Goal: Use online tool/utility: Utilize a website feature to perform a specific function

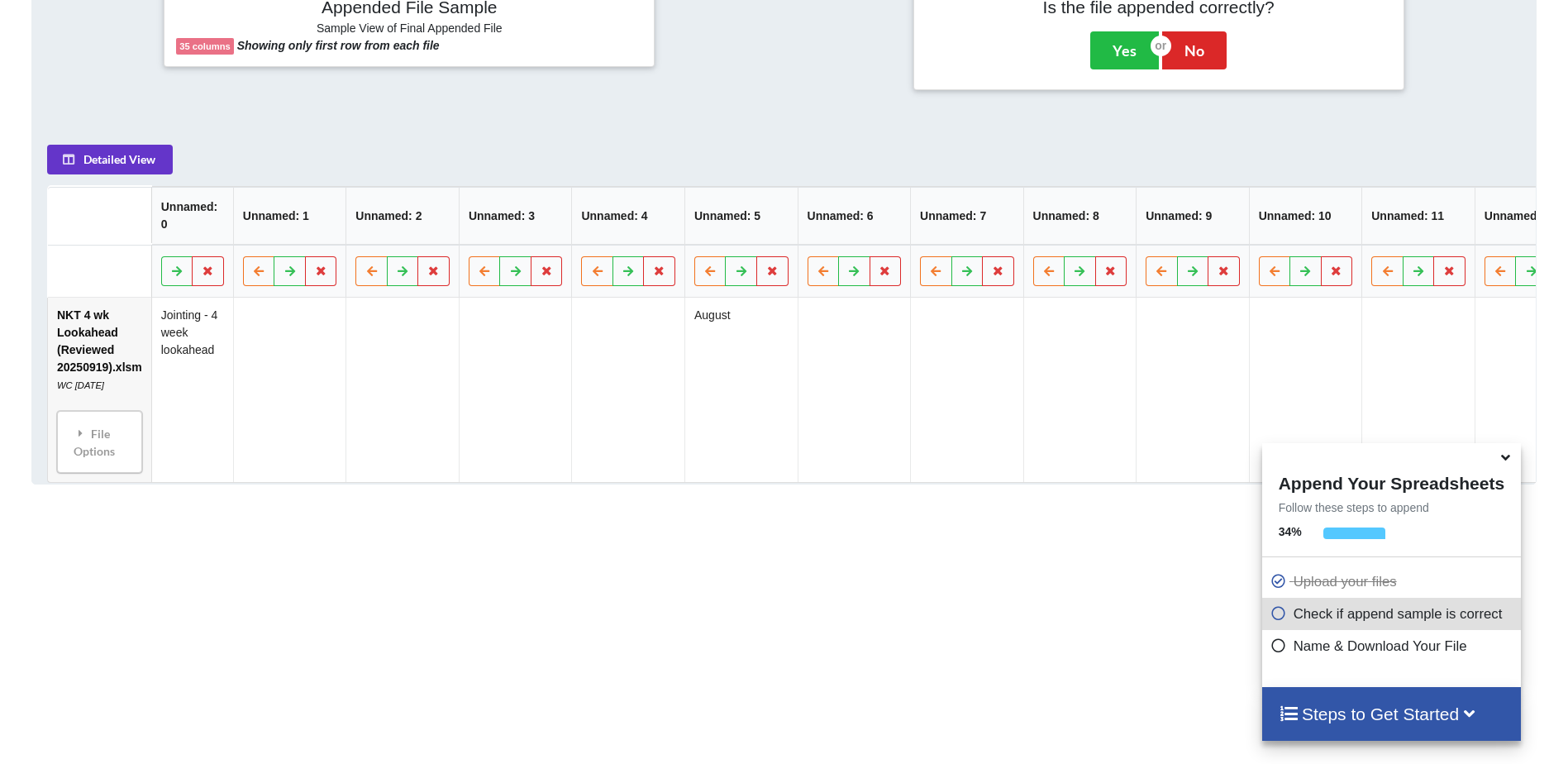
scroll to position [801, 0]
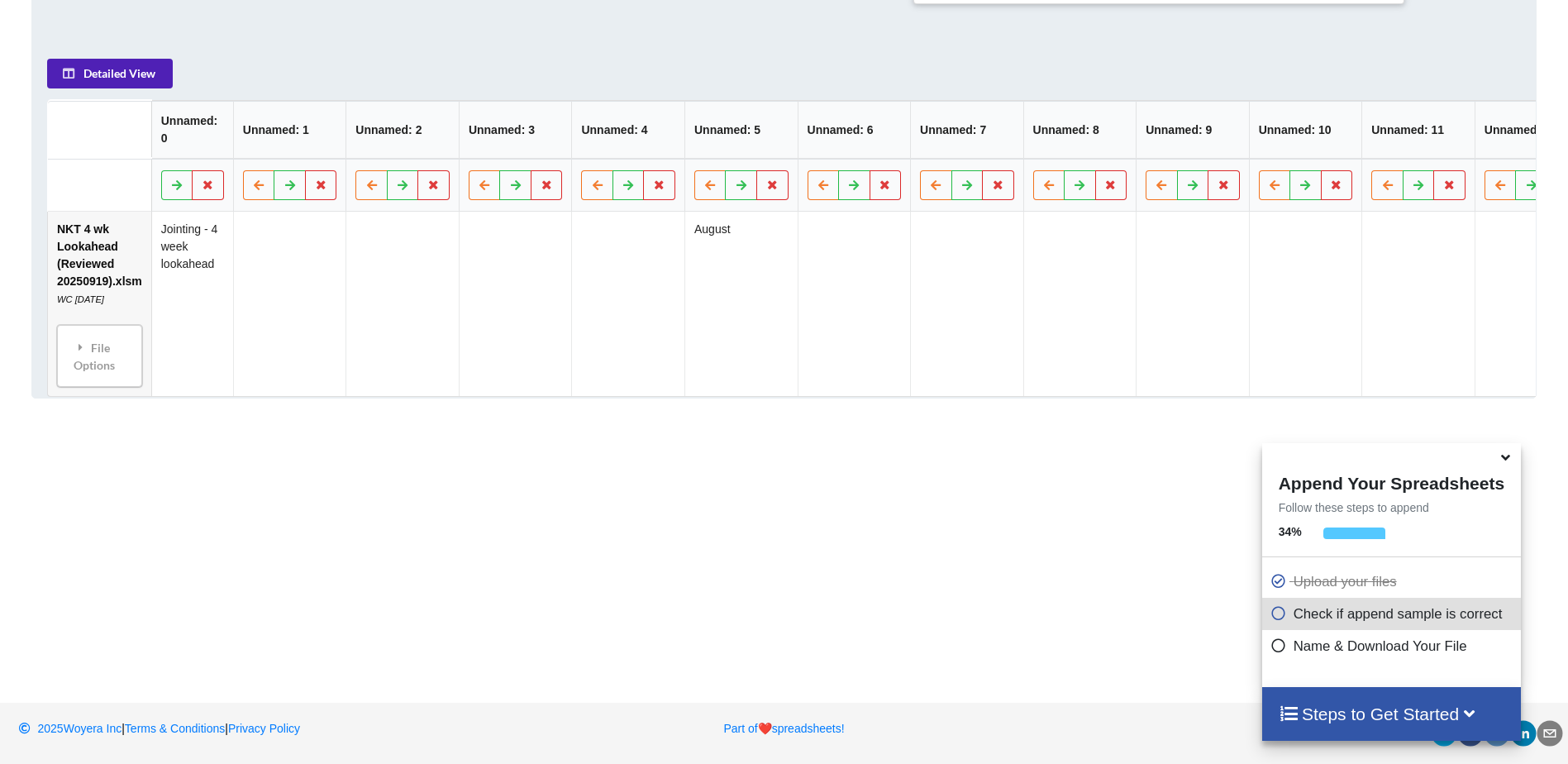
click at [118, 74] on button "Detailed View" at bounding box center [110, 75] width 126 height 30
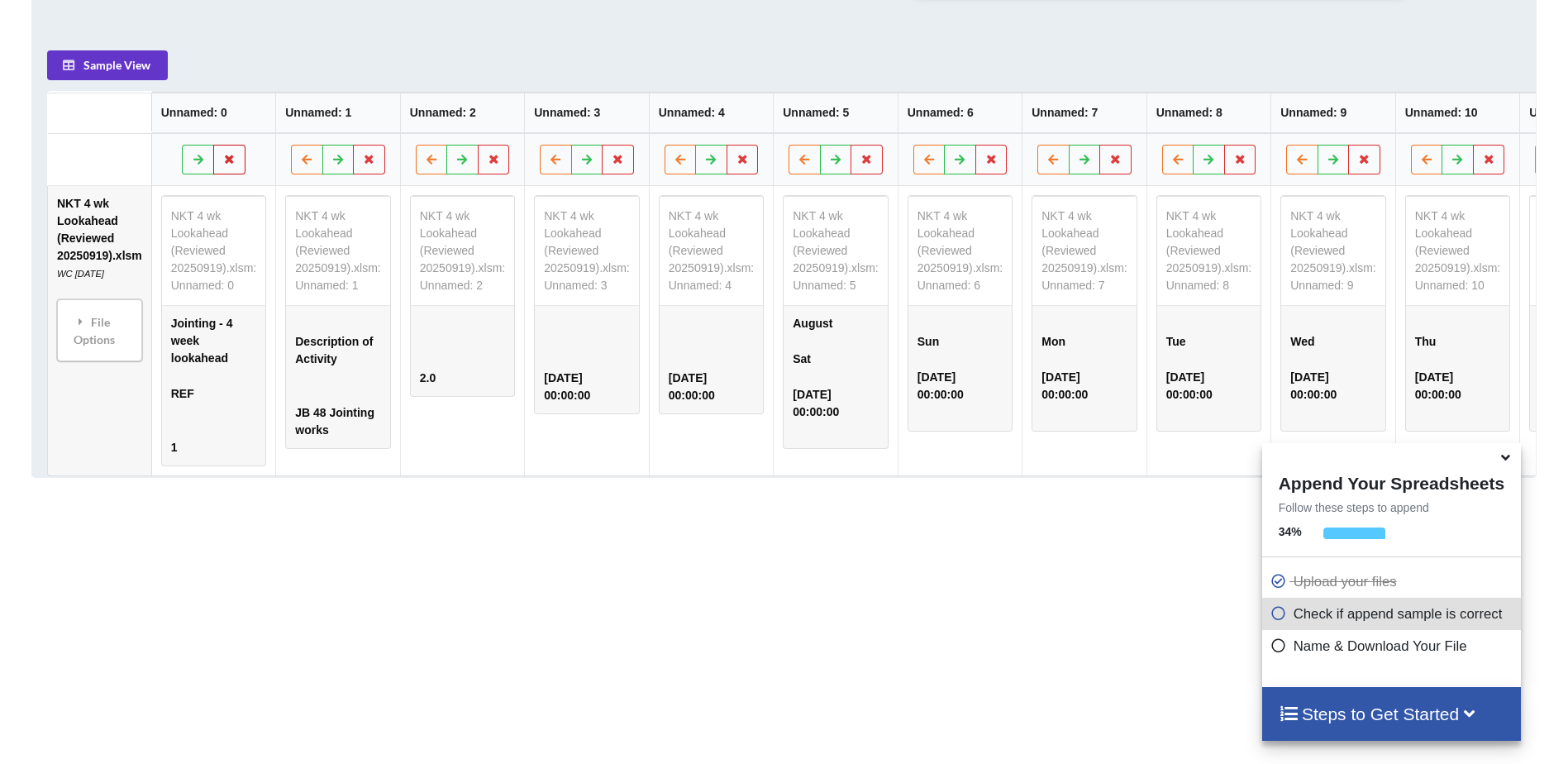
click at [234, 162] on icon at bounding box center [230, 160] width 14 height 10
click at [131, 113] on button "Delete Column" at bounding box center [109, 120] width 111 height 30
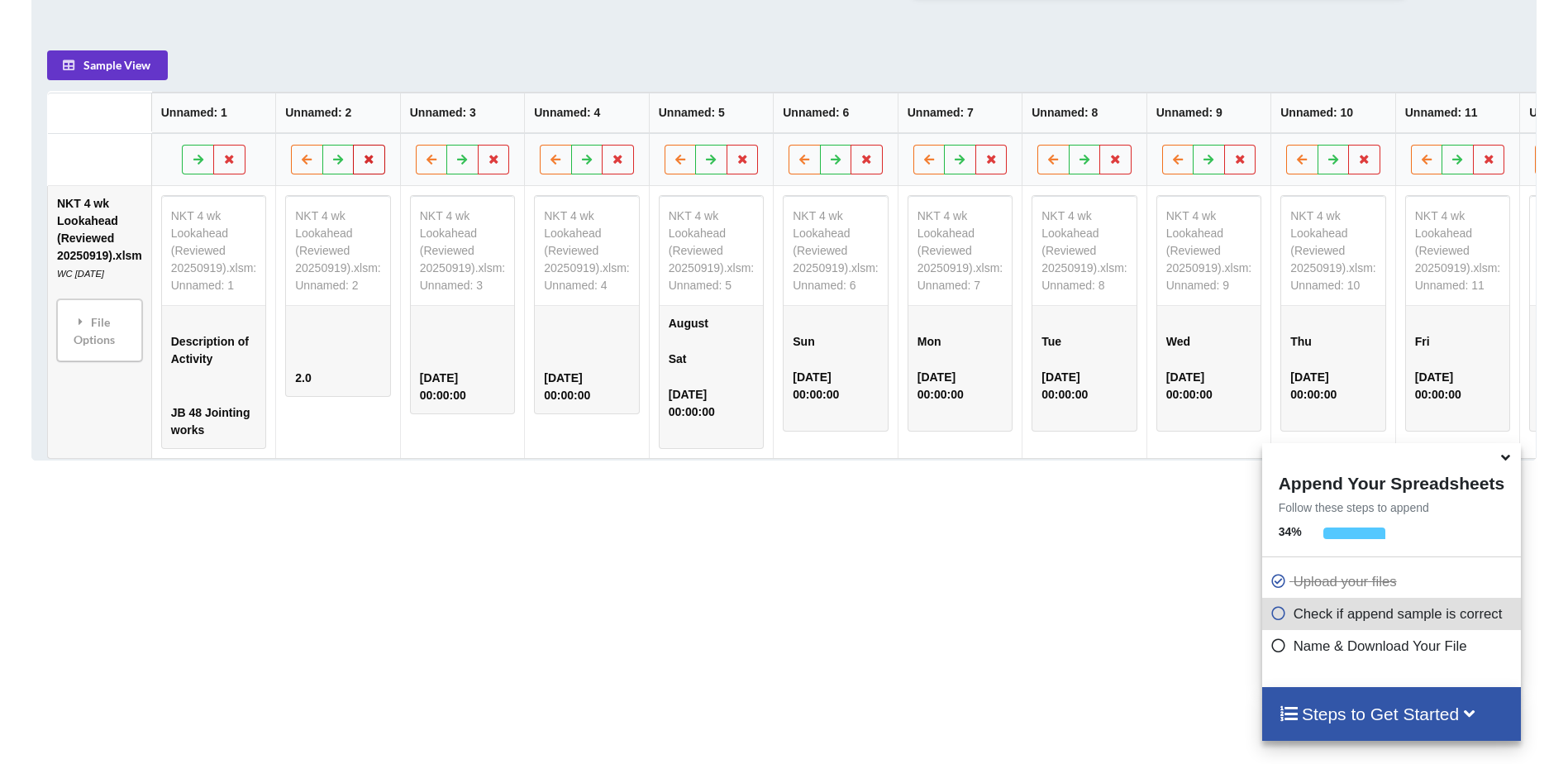
click at [366, 165] on icon at bounding box center [369, 160] width 14 height 10
click at [237, 117] on button "Delete Column" at bounding box center [245, 120] width 111 height 30
click at [611, 165] on icon at bounding box center [618, 160] width 14 height 10
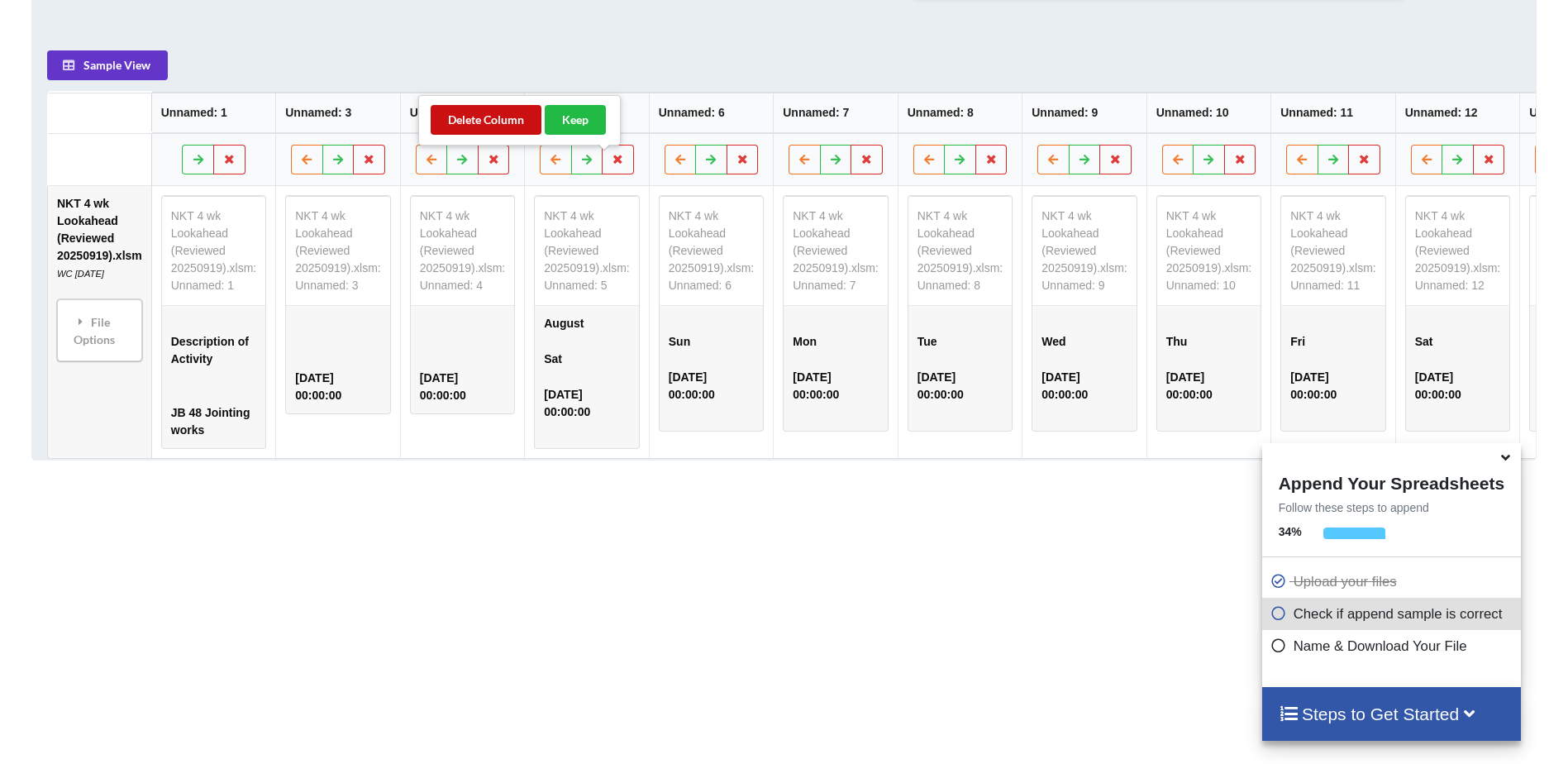
click at [509, 117] on button "Delete Column" at bounding box center [486, 120] width 111 height 30
click at [611, 165] on icon at bounding box center [618, 160] width 14 height 10
click at [502, 114] on button "Delete Column" at bounding box center [486, 120] width 111 height 30
click at [611, 165] on icon at bounding box center [618, 160] width 14 height 10
click at [500, 119] on button "Delete Column" at bounding box center [486, 120] width 111 height 30
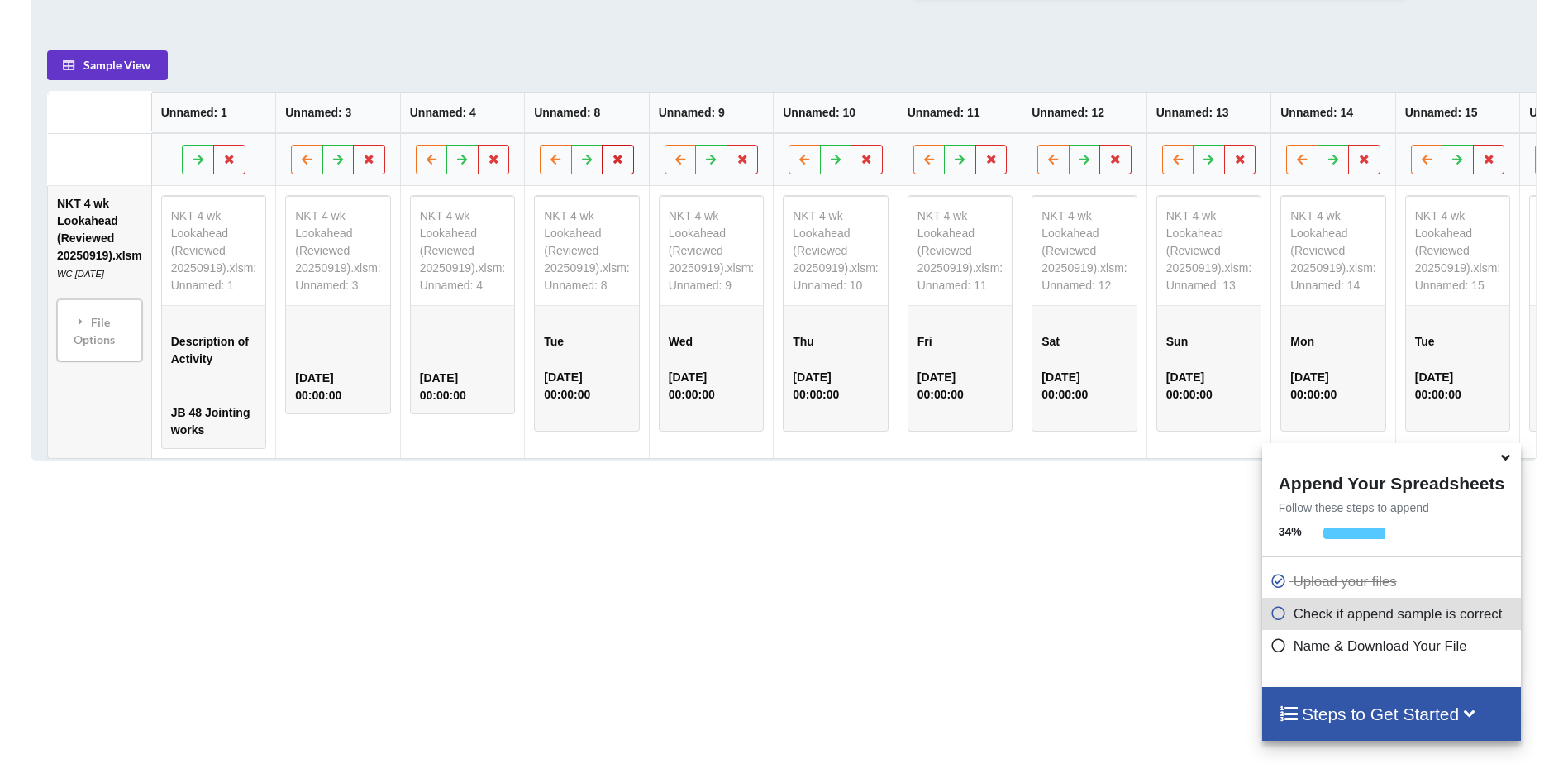
click at [611, 165] on icon at bounding box center [618, 160] width 14 height 10
click at [506, 121] on button "Delete Column" at bounding box center [486, 120] width 111 height 30
click at [611, 165] on icon at bounding box center [618, 160] width 14 height 10
click at [489, 118] on button "Delete Column" at bounding box center [486, 120] width 111 height 30
click at [611, 165] on icon at bounding box center [618, 160] width 14 height 10
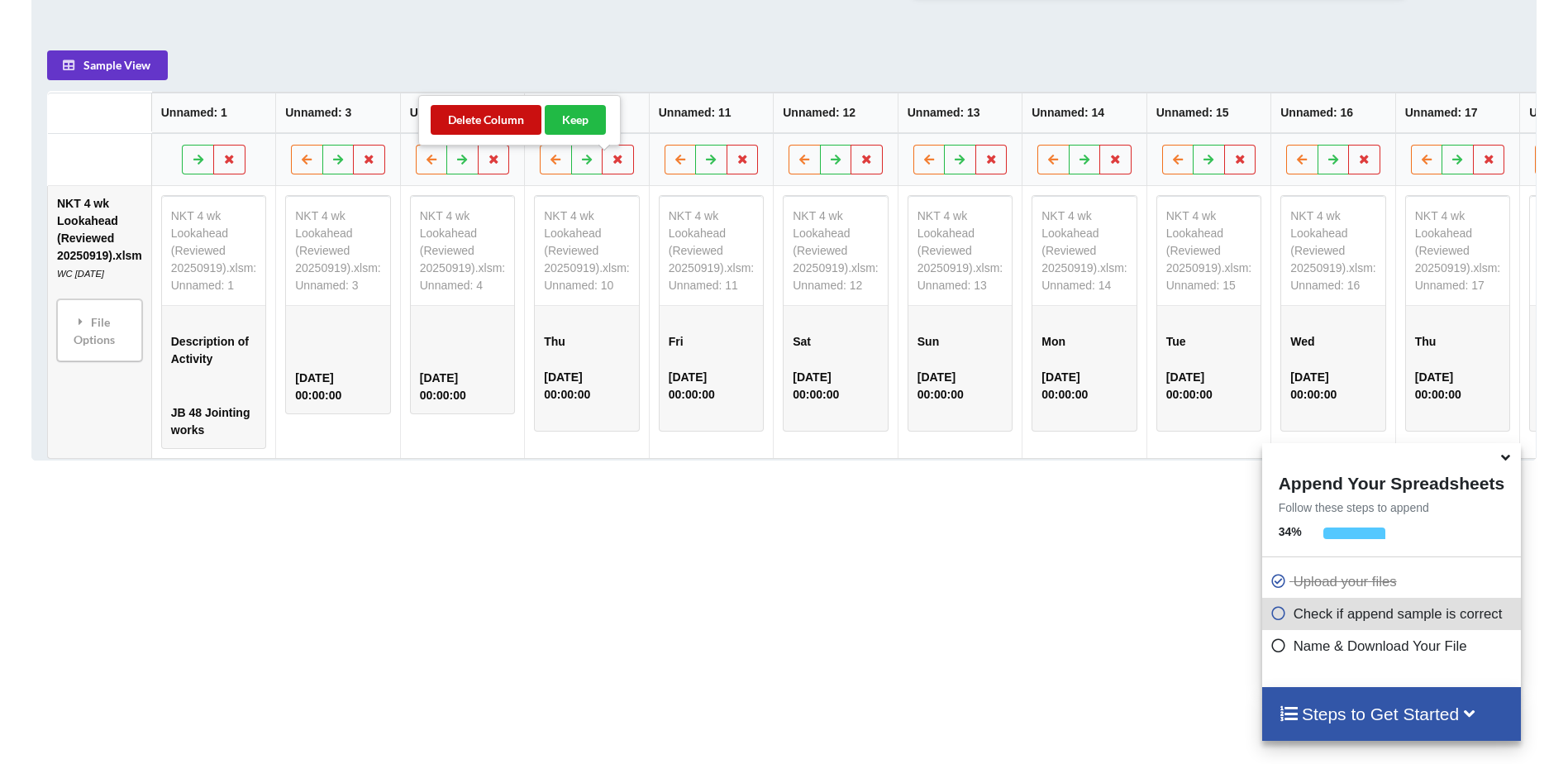
click at [503, 121] on button "Delete Column" at bounding box center [486, 120] width 111 height 30
click at [611, 165] on icon at bounding box center [618, 160] width 14 height 10
click at [514, 125] on button "Delete Column" at bounding box center [486, 120] width 111 height 30
click at [615, 170] on button at bounding box center [618, 161] width 32 height 30
click at [516, 126] on button "Delete Column" at bounding box center [486, 120] width 111 height 30
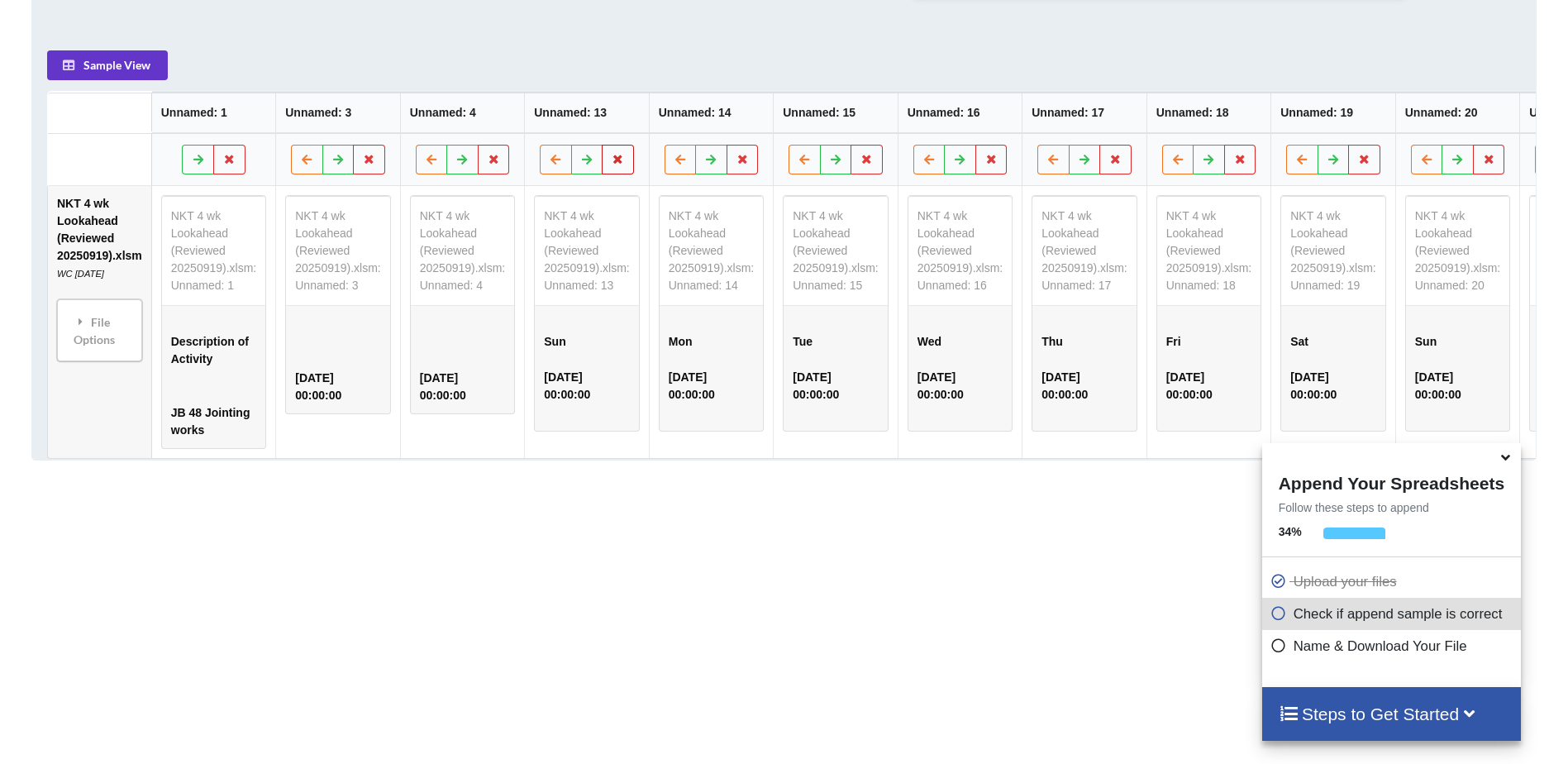
click at [613, 165] on button at bounding box center [618, 161] width 32 height 30
click at [524, 119] on button "Delete Column" at bounding box center [486, 120] width 111 height 30
click at [611, 165] on icon at bounding box center [618, 160] width 14 height 10
click at [516, 122] on button "Delete Column" at bounding box center [486, 120] width 111 height 30
drag, startPoint x: 599, startPoint y: 165, endPoint x: 583, endPoint y: 157, distance: 17.9
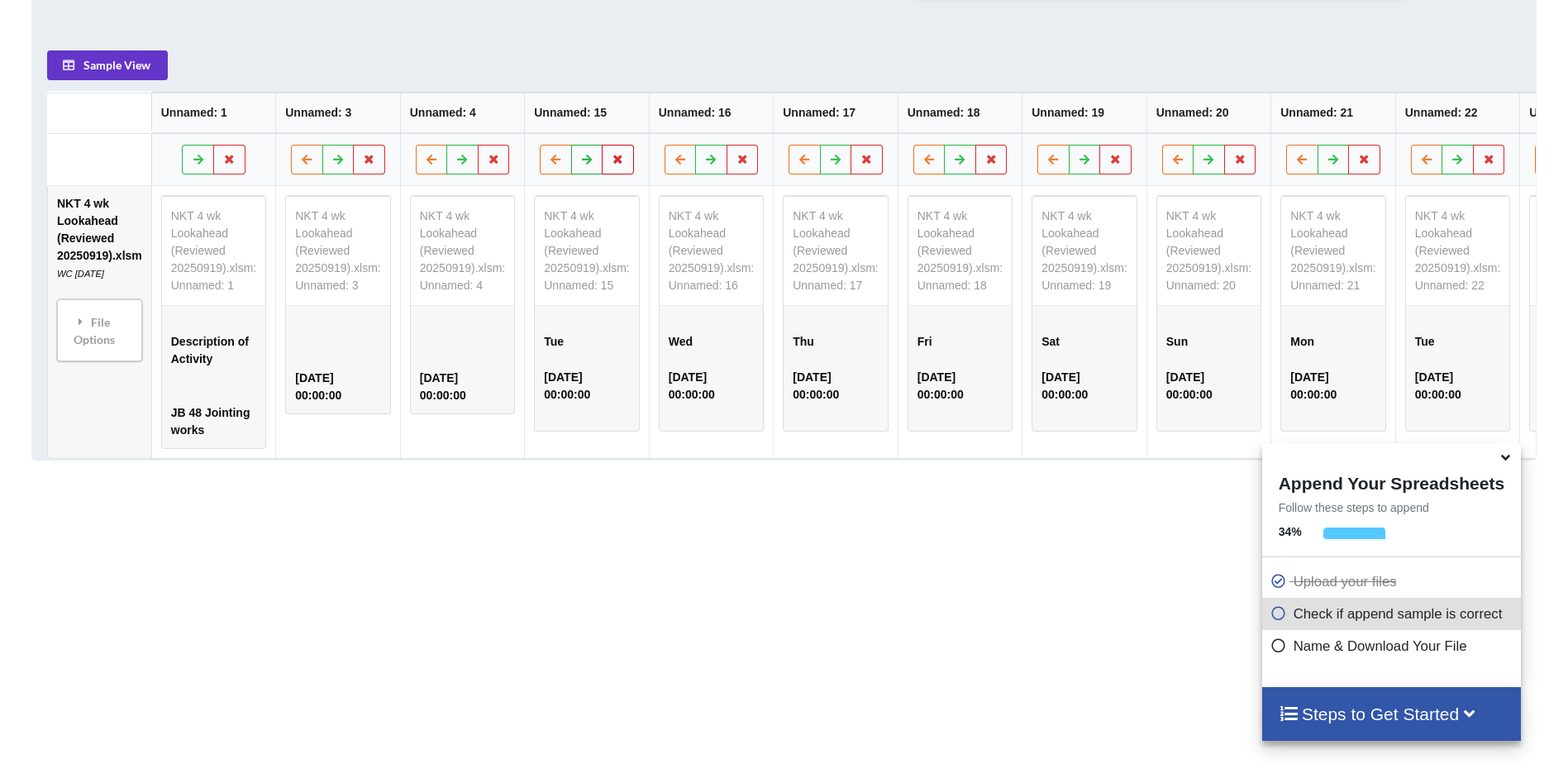
click at [611, 165] on icon at bounding box center [618, 160] width 14 height 10
drag, startPoint x: 516, startPoint y: 118, endPoint x: 566, endPoint y: 146, distance: 57.3
click at [517, 118] on button "Delete Column" at bounding box center [486, 120] width 111 height 30
click at [602, 165] on button at bounding box center [618, 161] width 32 height 30
drag, startPoint x: 515, startPoint y: 112, endPoint x: 567, endPoint y: 146, distance: 62.1
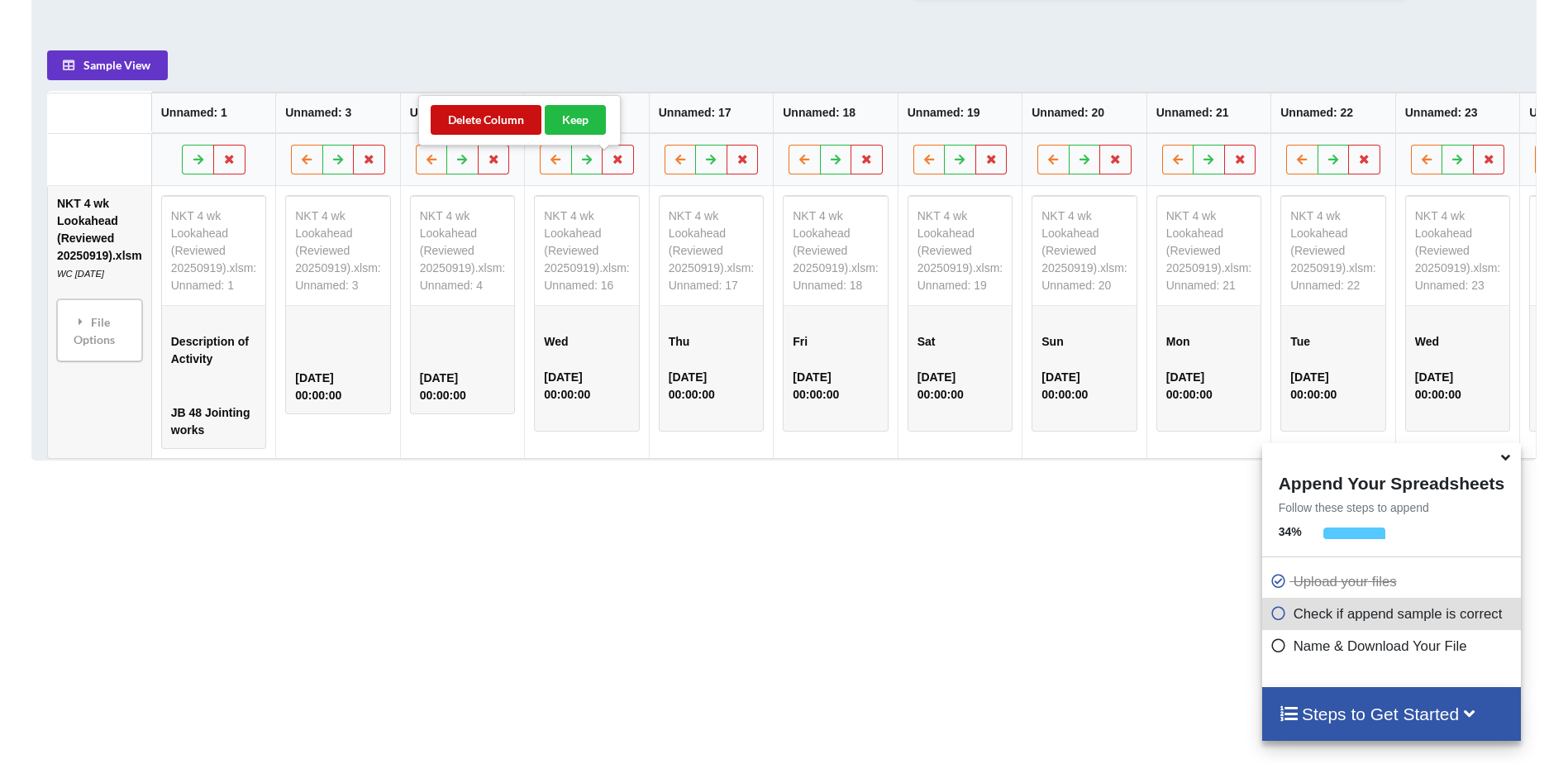
click at [515, 112] on button "Delete Column" at bounding box center [486, 120] width 111 height 30
click at [611, 165] on icon at bounding box center [618, 160] width 14 height 10
click at [520, 123] on button "Delete Column" at bounding box center [486, 120] width 111 height 30
click at [611, 165] on icon at bounding box center [618, 160] width 14 height 10
click at [529, 125] on button "Delete Column" at bounding box center [486, 120] width 111 height 30
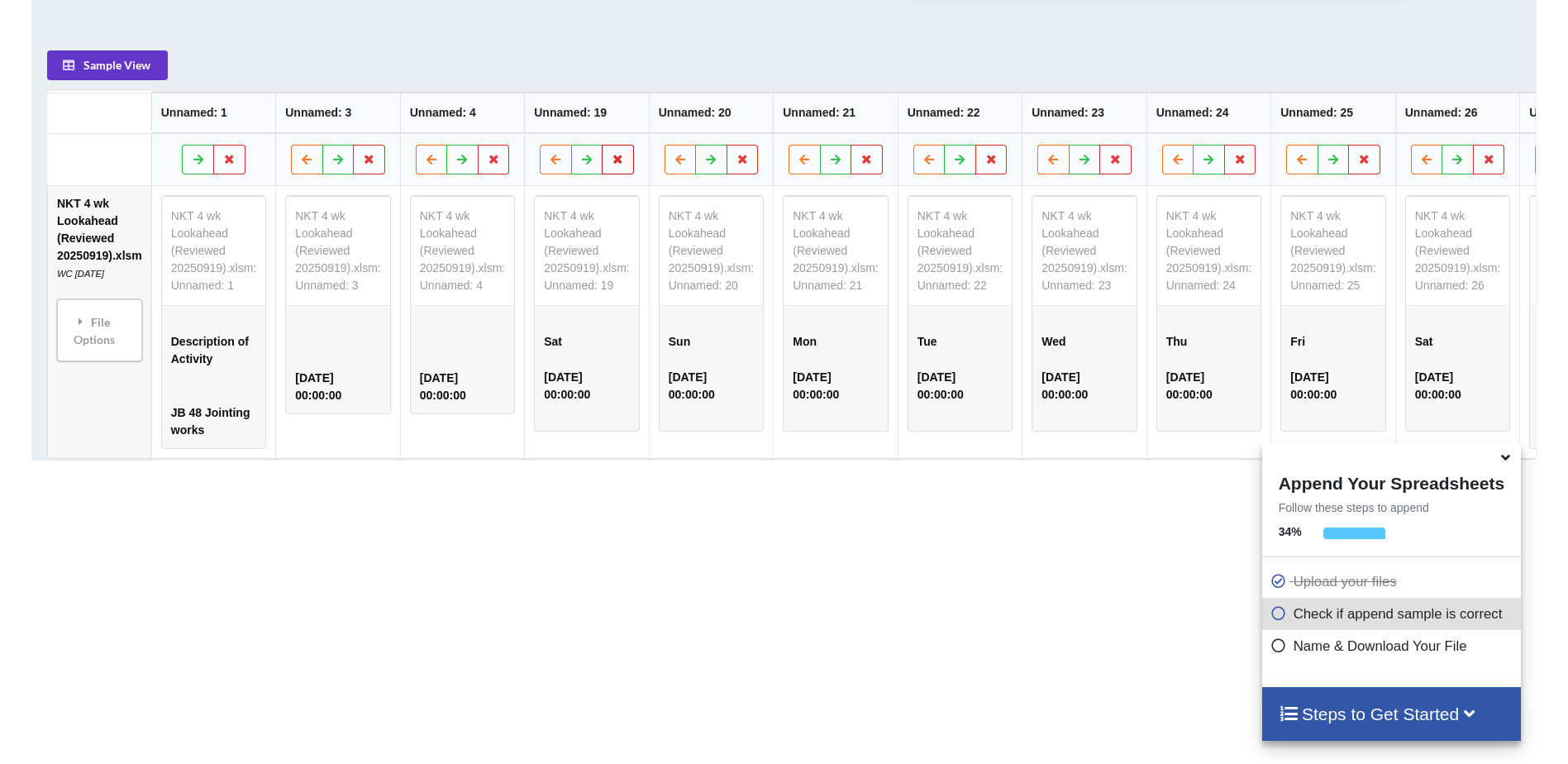
click at [611, 165] on icon at bounding box center [618, 160] width 14 height 10
click at [521, 127] on button "Delete Column" at bounding box center [486, 120] width 111 height 30
click at [611, 165] on icon at bounding box center [618, 160] width 14 height 10
click at [524, 122] on button "Delete Column" at bounding box center [486, 120] width 111 height 30
click at [611, 165] on icon at bounding box center [618, 160] width 14 height 10
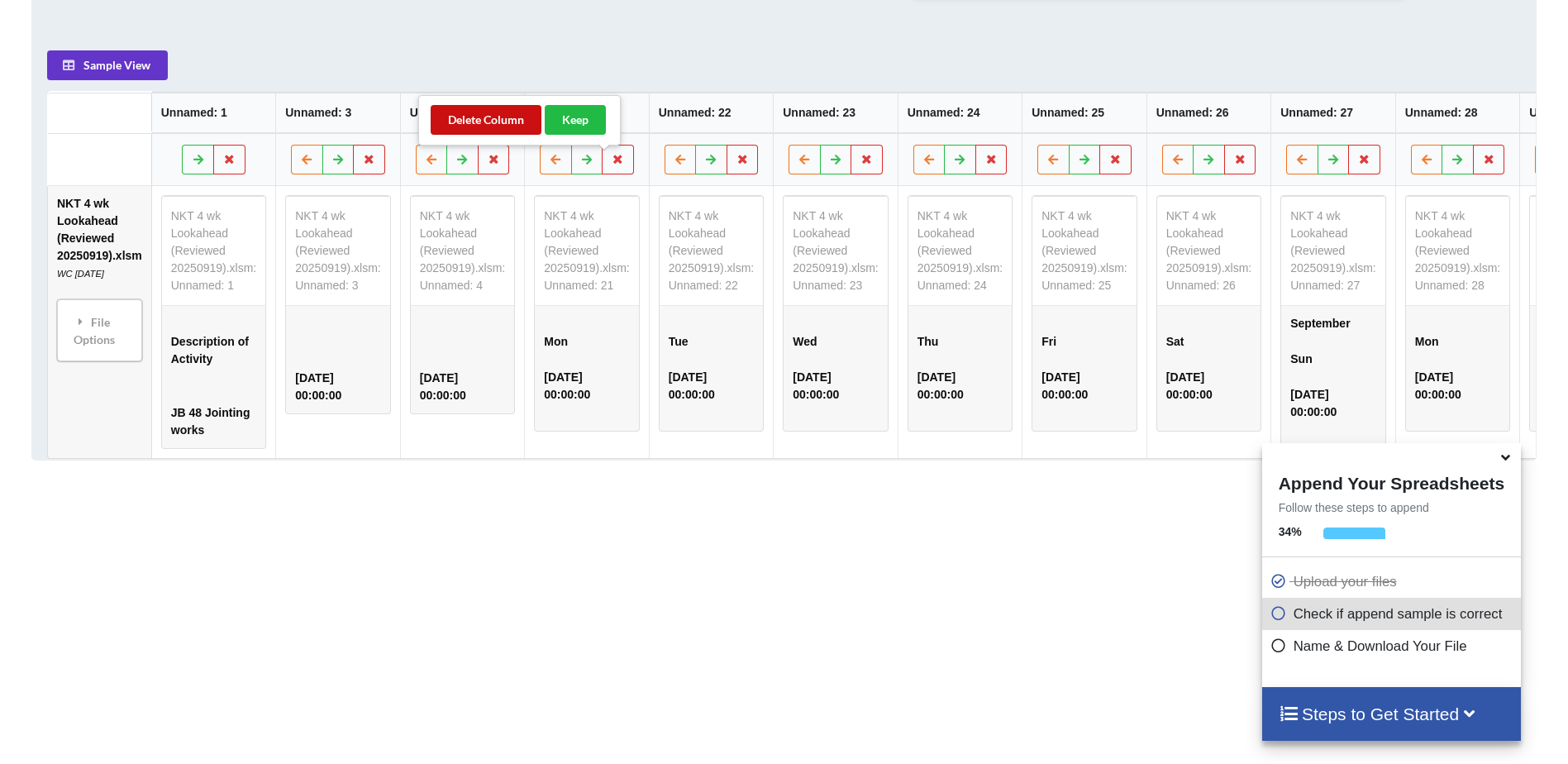
click at [522, 123] on button "Delete Column" at bounding box center [486, 120] width 111 height 30
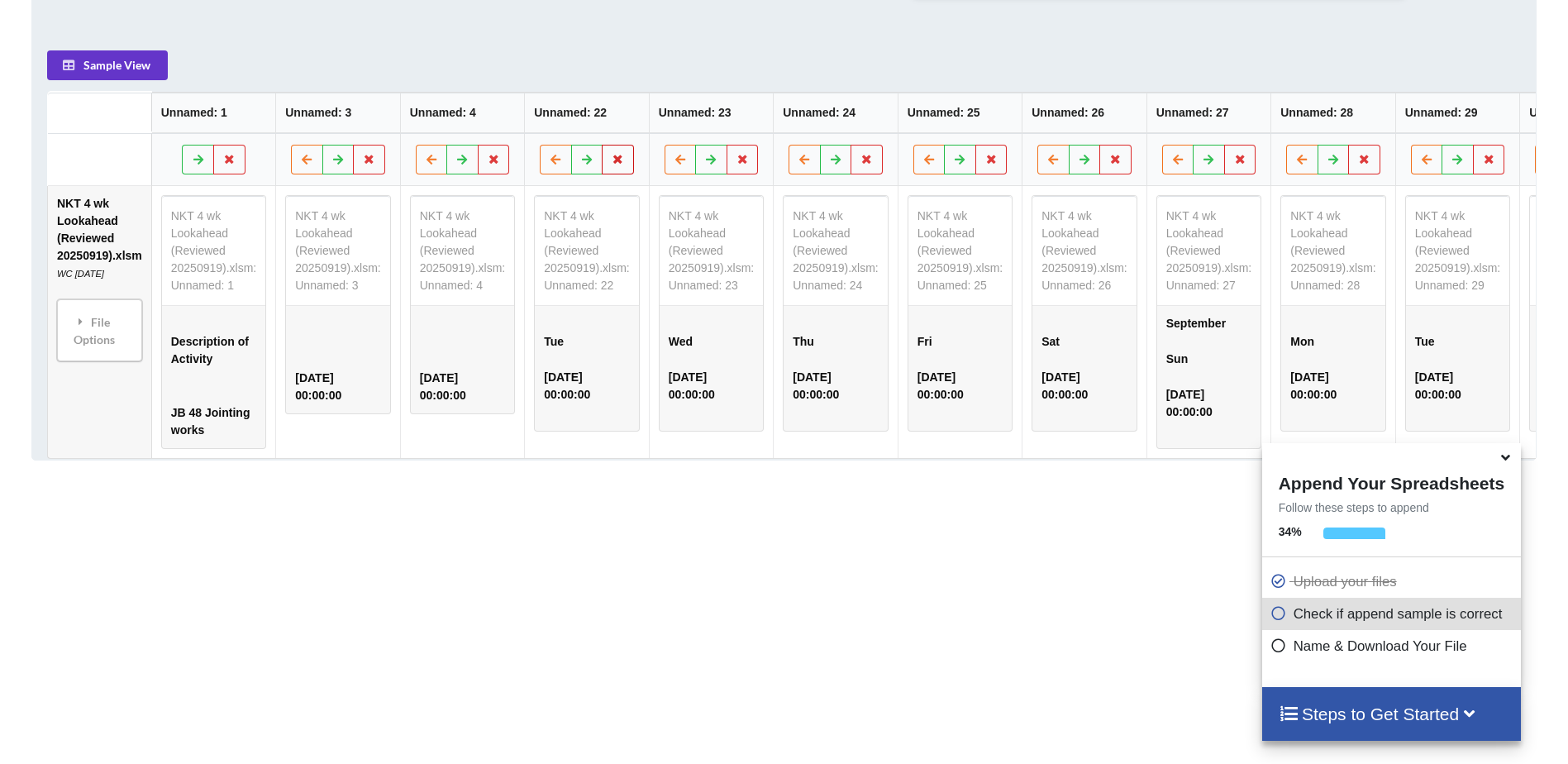
click at [611, 165] on icon at bounding box center [618, 160] width 14 height 10
drag, startPoint x: 523, startPoint y: 125, endPoint x: 577, endPoint y: 155, distance: 61.8
click at [524, 125] on button "Delete Column" at bounding box center [486, 120] width 111 height 30
click at [602, 168] on button at bounding box center [618, 161] width 32 height 30
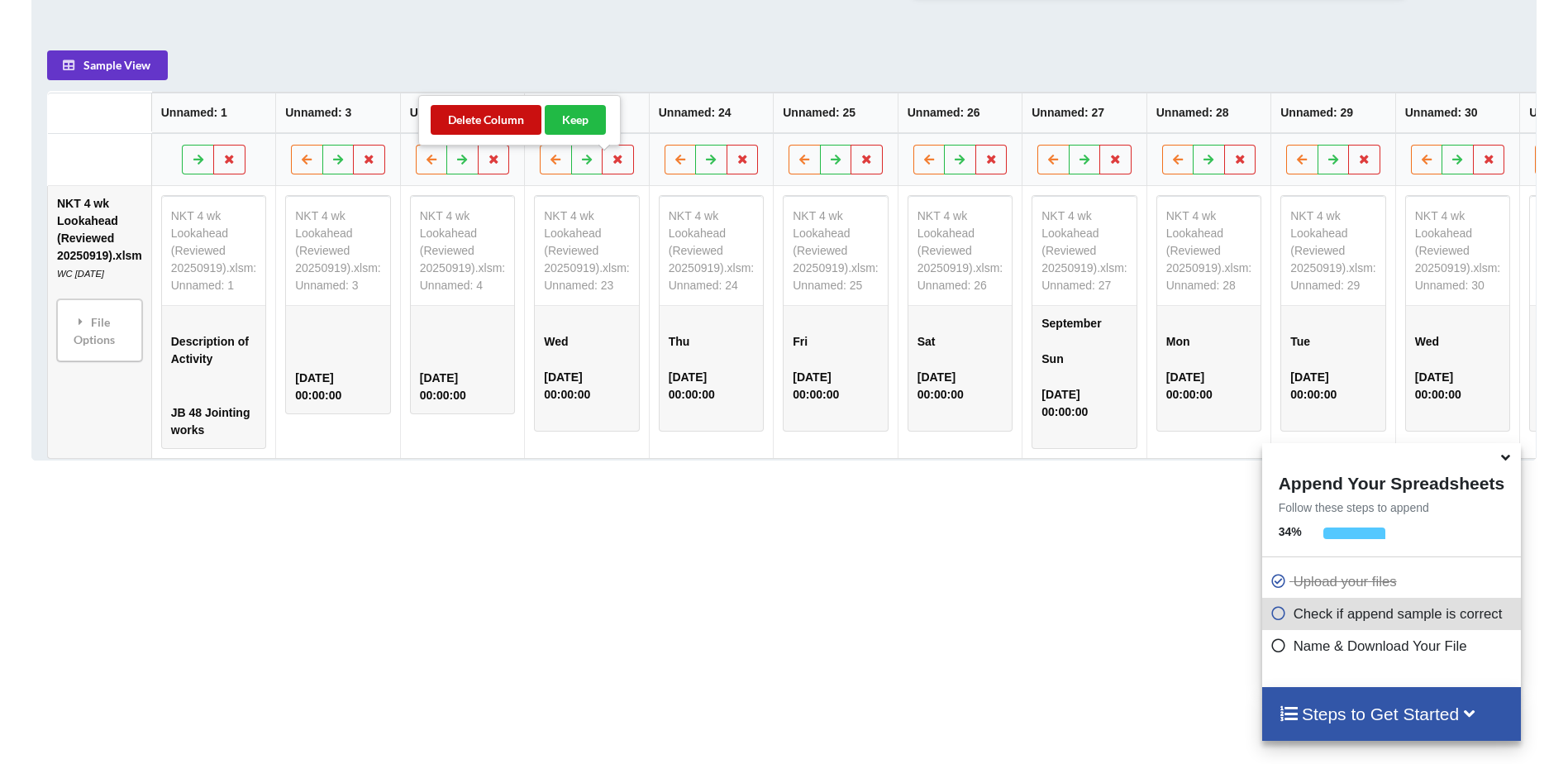
drag, startPoint x: 510, startPoint y: 124, endPoint x: 571, endPoint y: 152, distance: 67.1
click at [512, 124] on button "Delete Column" at bounding box center [486, 120] width 111 height 30
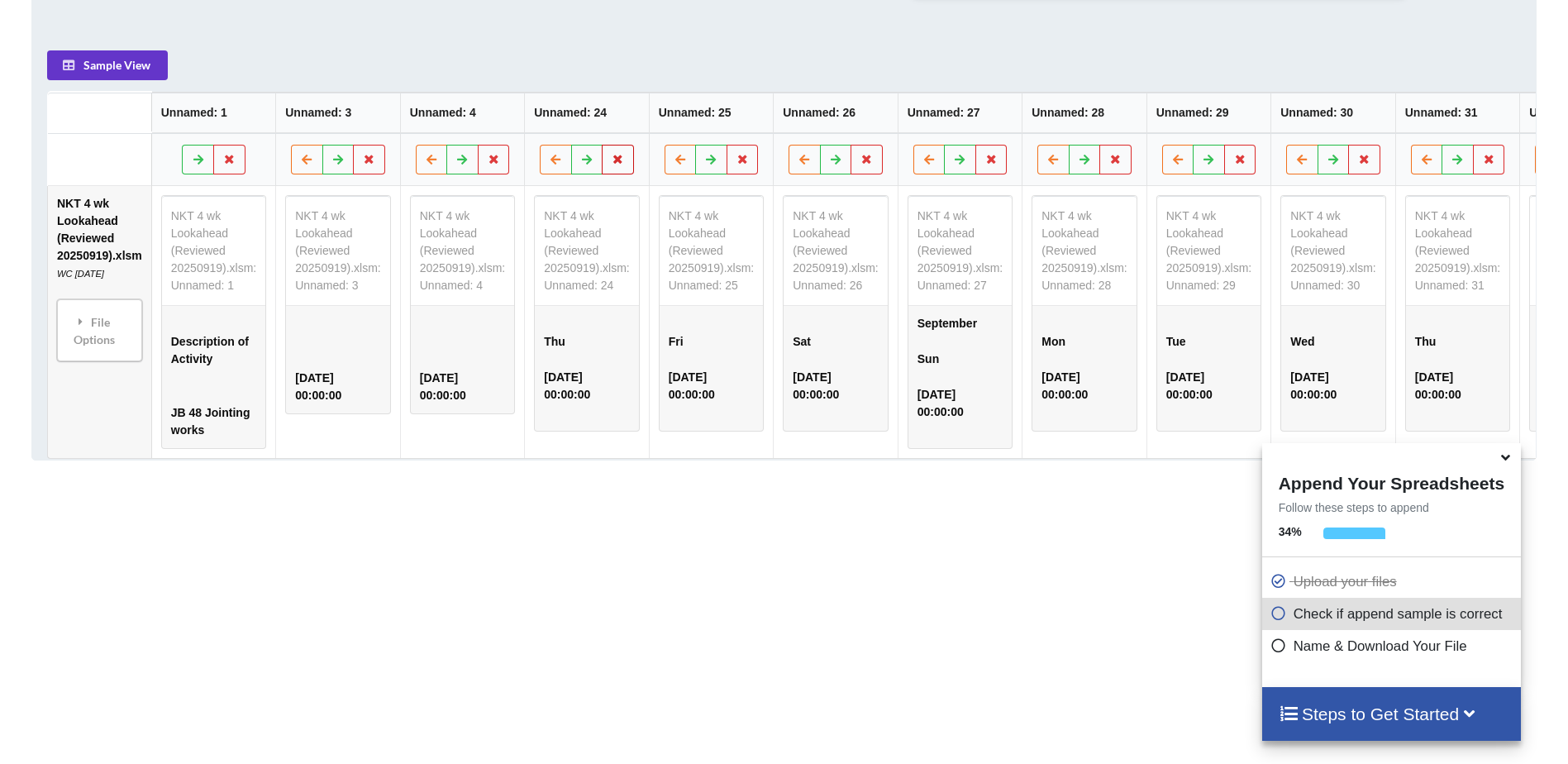
click at [617, 172] on button at bounding box center [618, 161] width 32 height 30
click at [514, 122] on button "Delete Column" at bounding box center [486, 120] width 111 height 30
click at [611, 165] on icon at bounding box center [618, 160] width 14 height 10
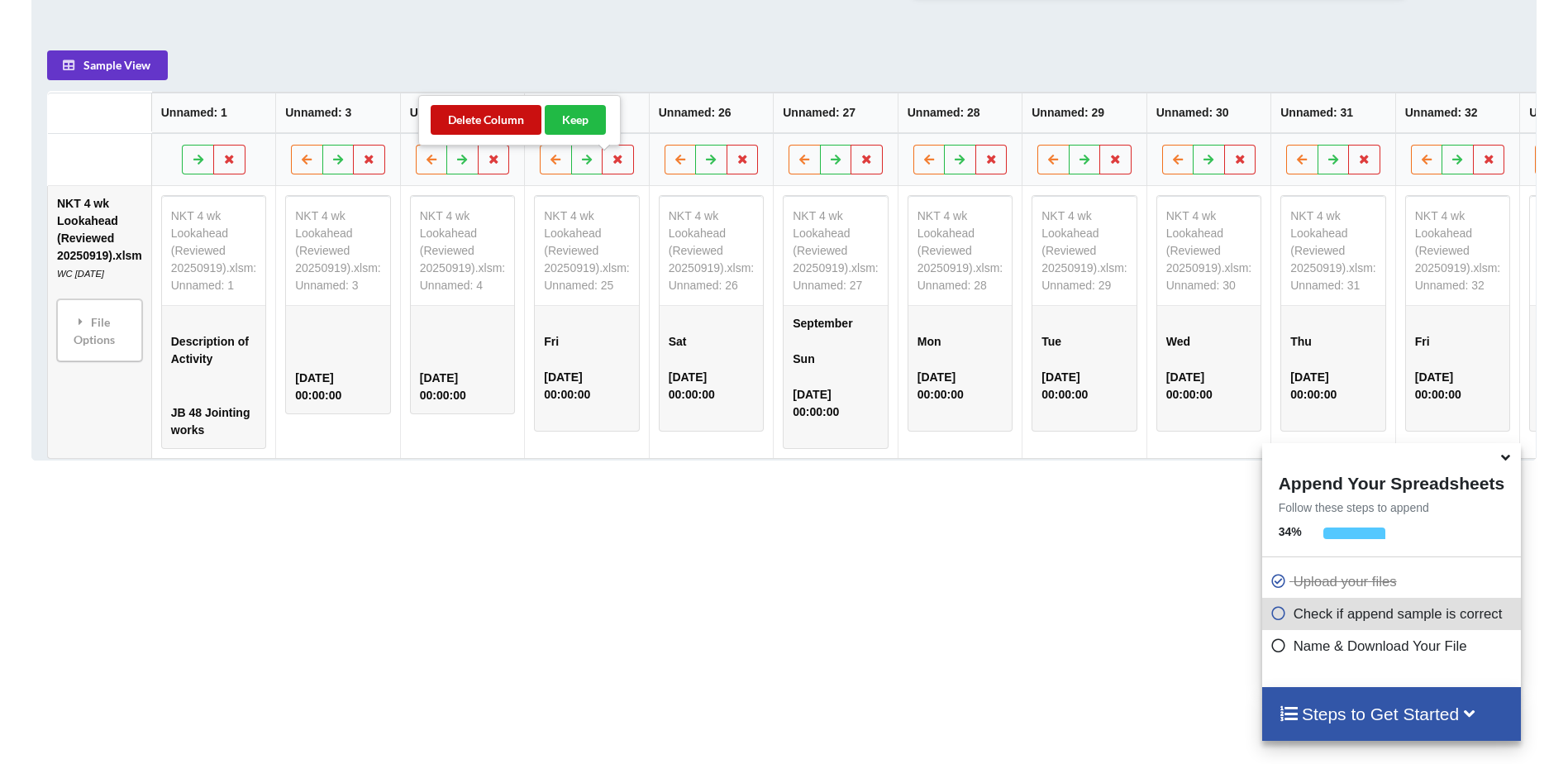
click at [513, 119] on button "Delete Column" at bounding box center [486, 120] width 111 height 30
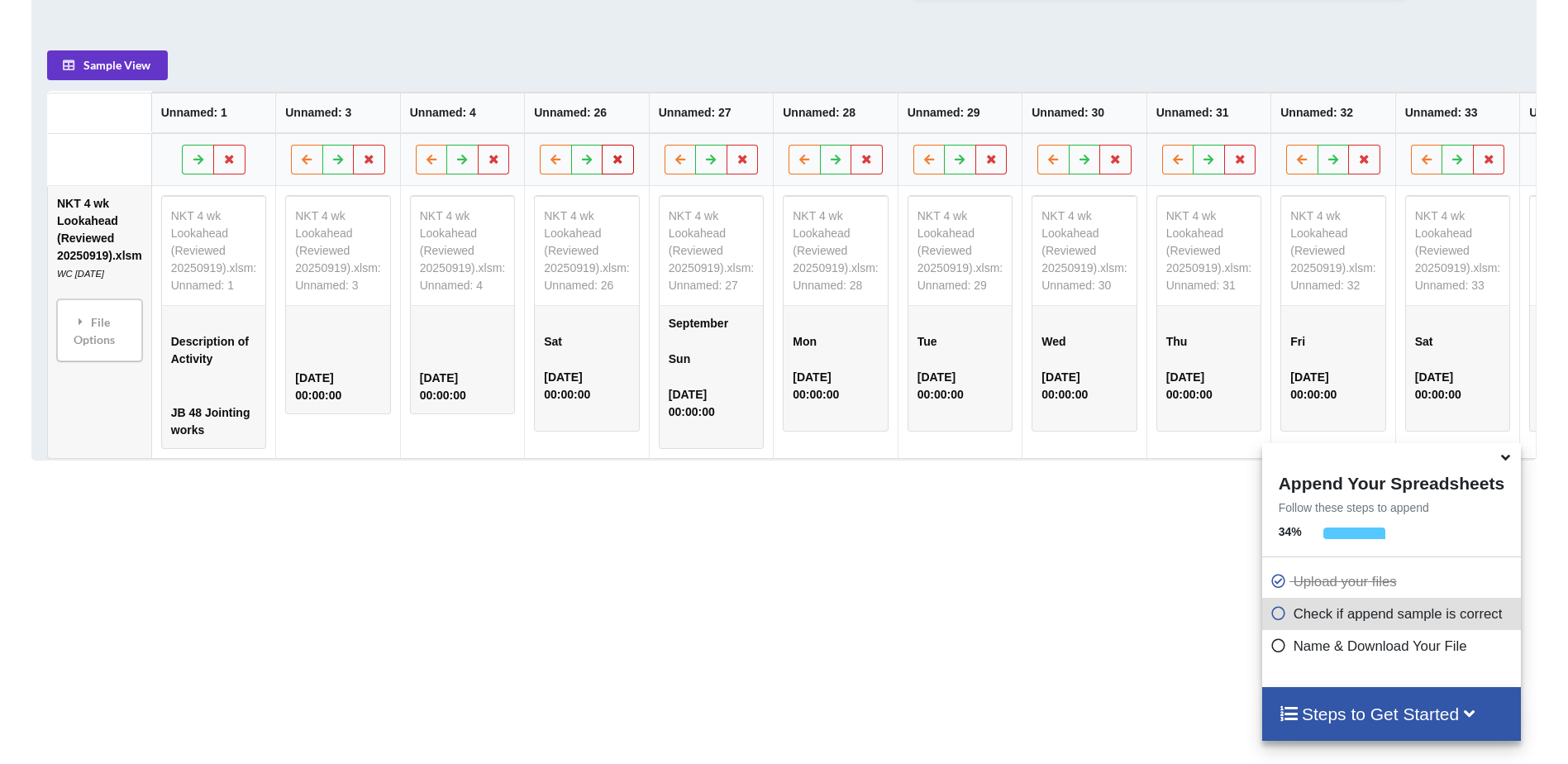
click at [611, 165] on icon at bounding box center [618, 160] width 14 height 10
click at [534, 122] on button "Delete Column" at bounding box center [486, 120] width 111 height 30
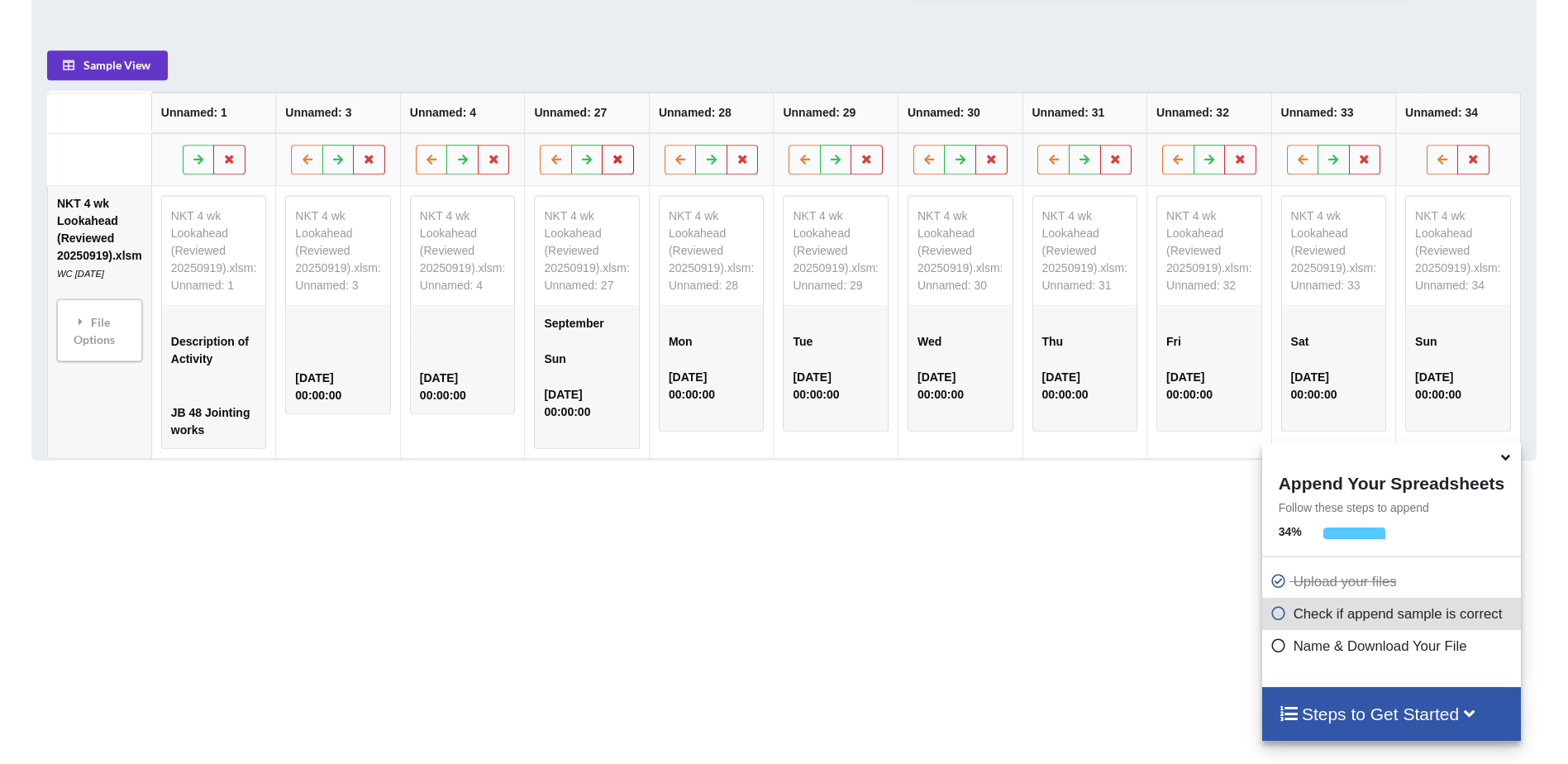
click at [622, 159] on icon at bounding box center [619, 160] width 14 height 10
drag, startPoint x: 529, startPoint y: 122, endPoint x: 585, endPoint y: 141, distance: 59.1
click at [529, 122] on button "Delete Column" at bounding box center [502, 112] width 111 height 30
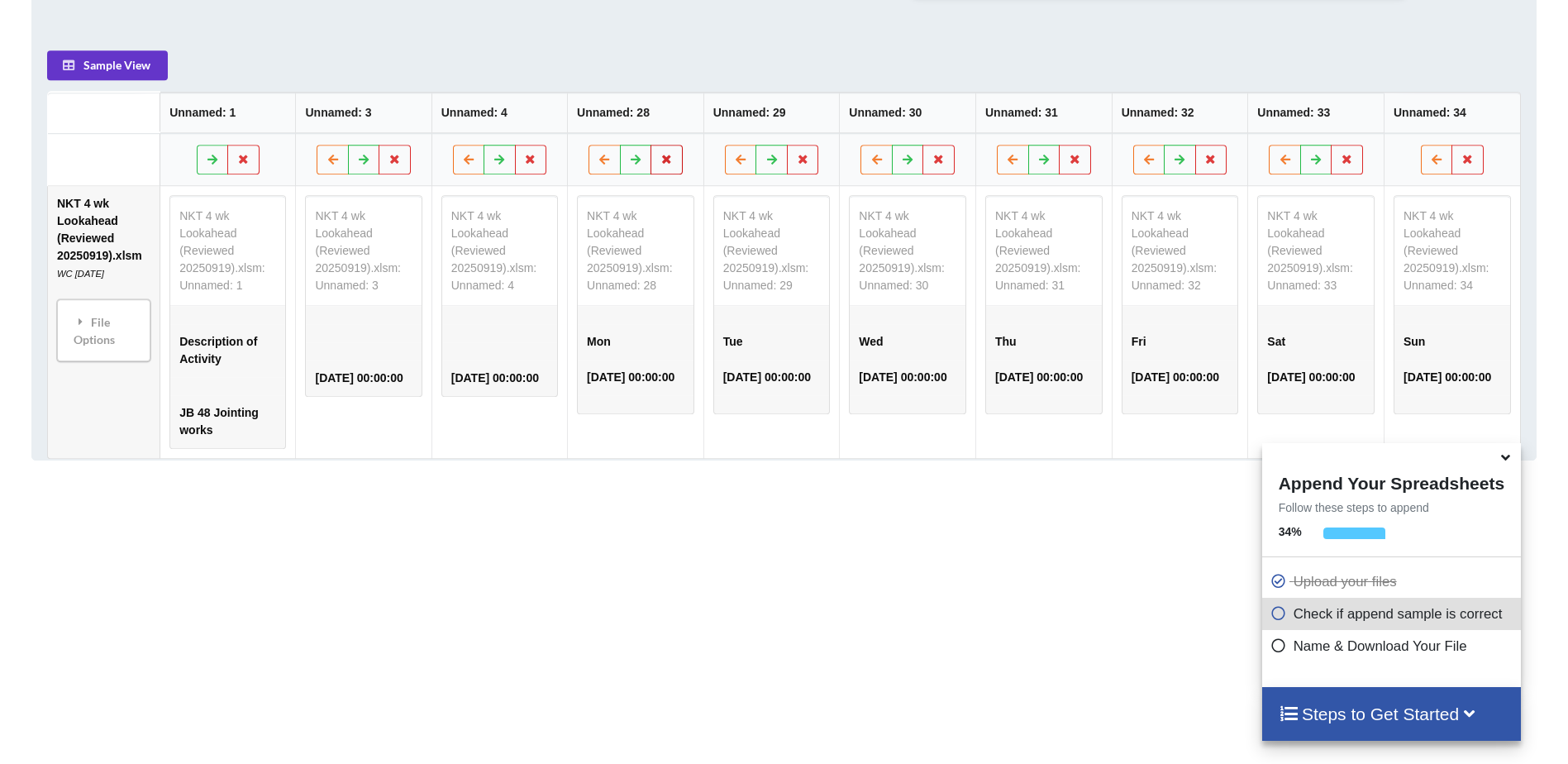
click at [668, 159] on icon at bounding box center [667, 160] width 14 height 10
click at [586, 119] on button "Delete Column" at bounding box center [551, 112] width 111 height 30
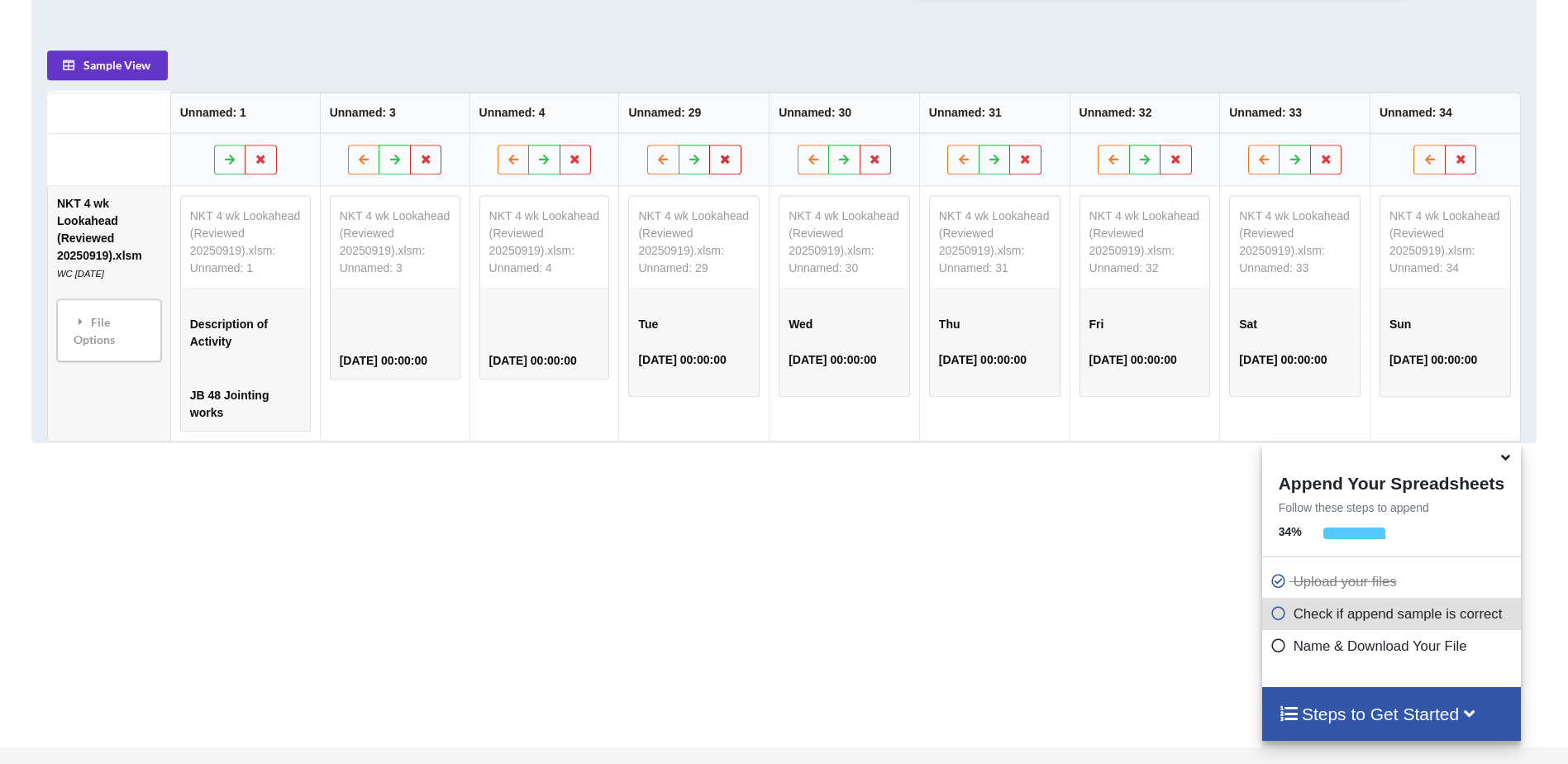
click at [734, 165] on button at bounding box center [726, 161] width 32 height 30
click at [608, 117] on button "Delete Column" at bounding box center [609, 112] width 111 height 30
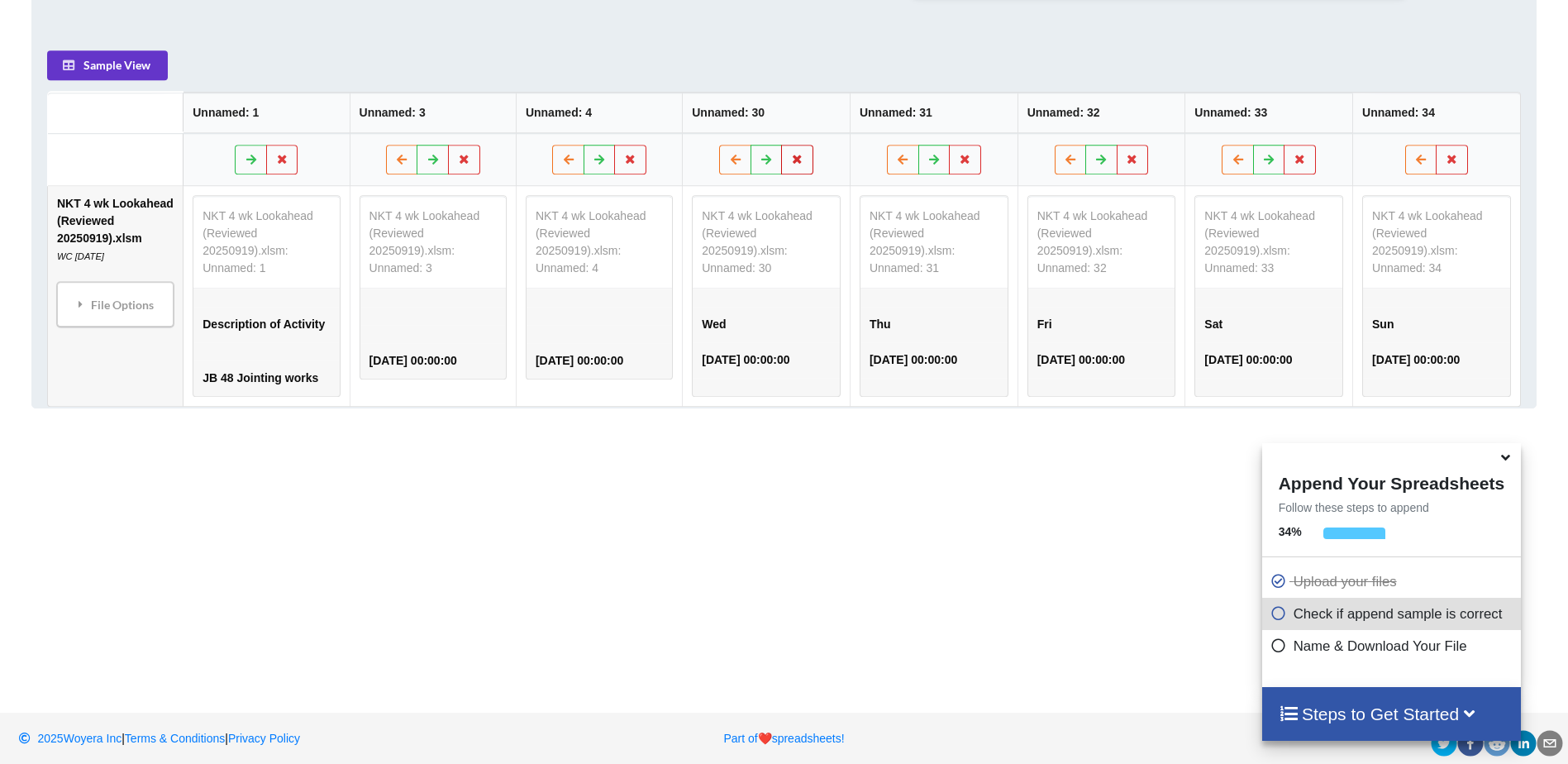
click at [800, 163] on icon at bounding box center [797, 160] width 14 height 10
click at [697, 111] on button "Delete Column" at bounding box center [681, 112] width 111 height 30
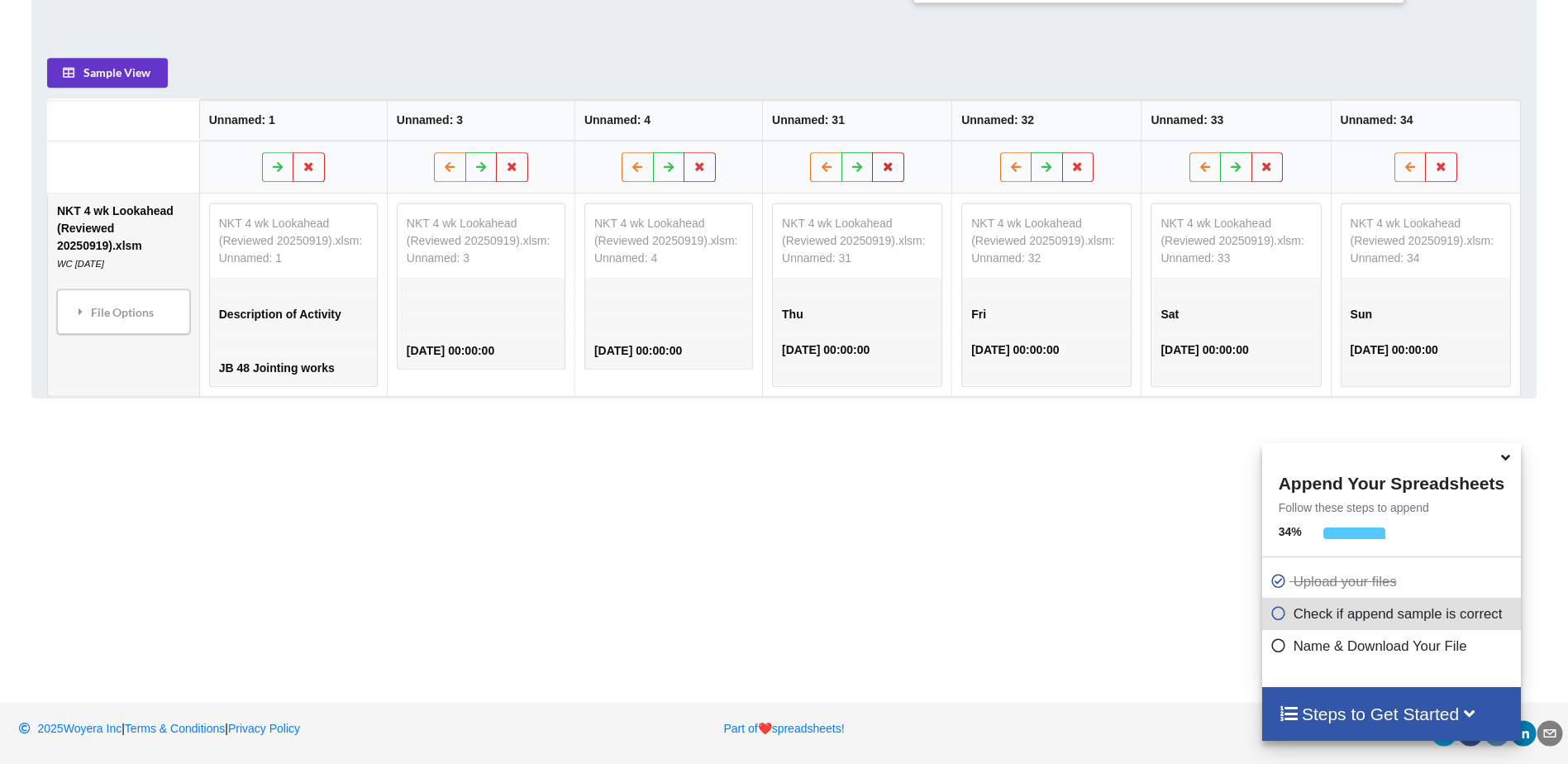
scroll to position [793, 0]
click at [894, 170] on icon at bounding box center [889, 167] width 14 height 10
drag, startPoint x: 776, startPoint y: 124, endPoint x: 788, endPoint y: 124, distance: 12.0
click at [777, 124] on button "Delete Column" at bounding box center [772, 119] width 111 height 30
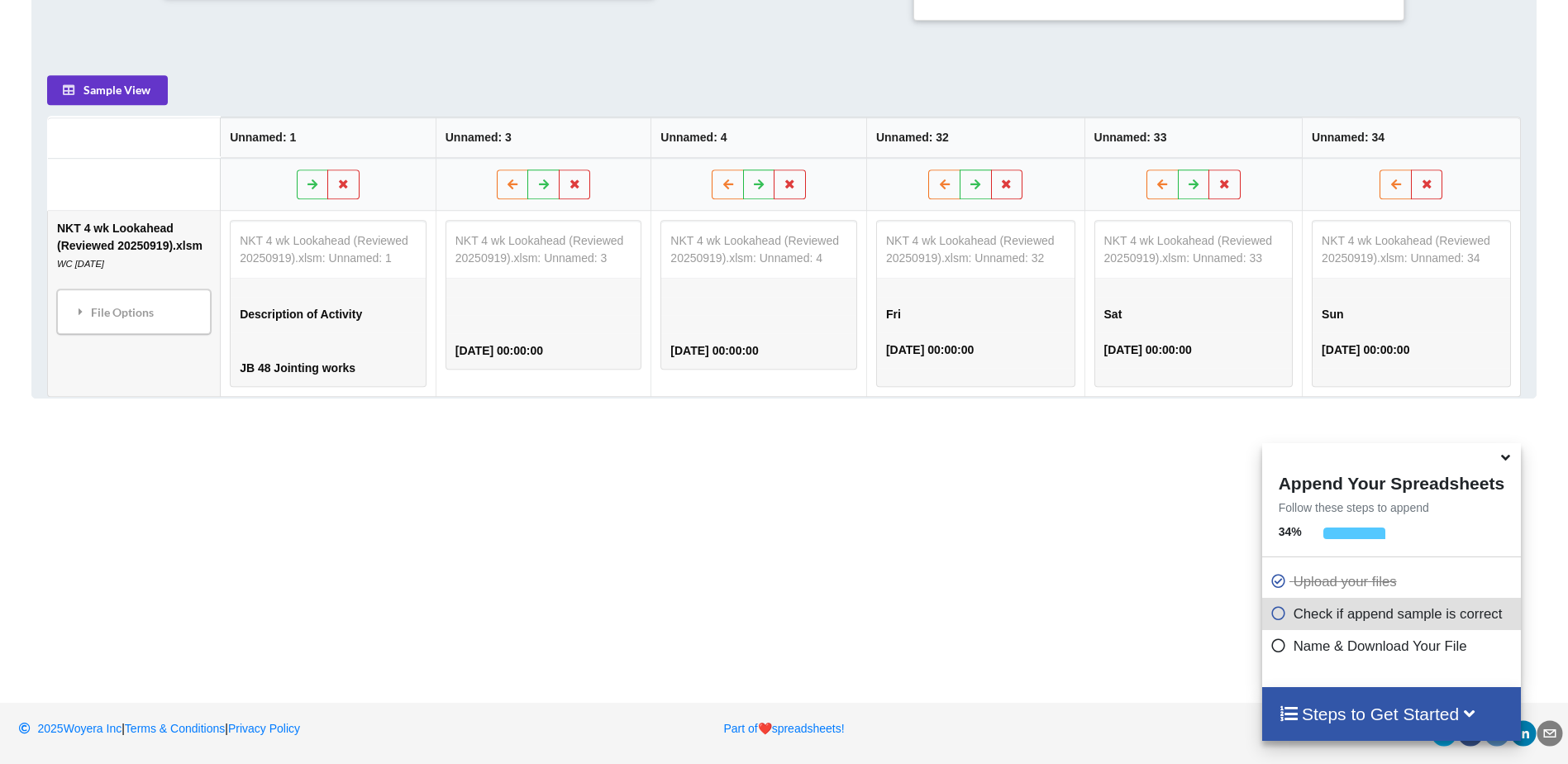
scroll to position [776, 0]
click at [1013, 186] on icon at bounding box center [1007, 185] width 14 height 10
click at [930, 137] on button "Delete Column" at bounding box center [889, 137] width 111 height 30
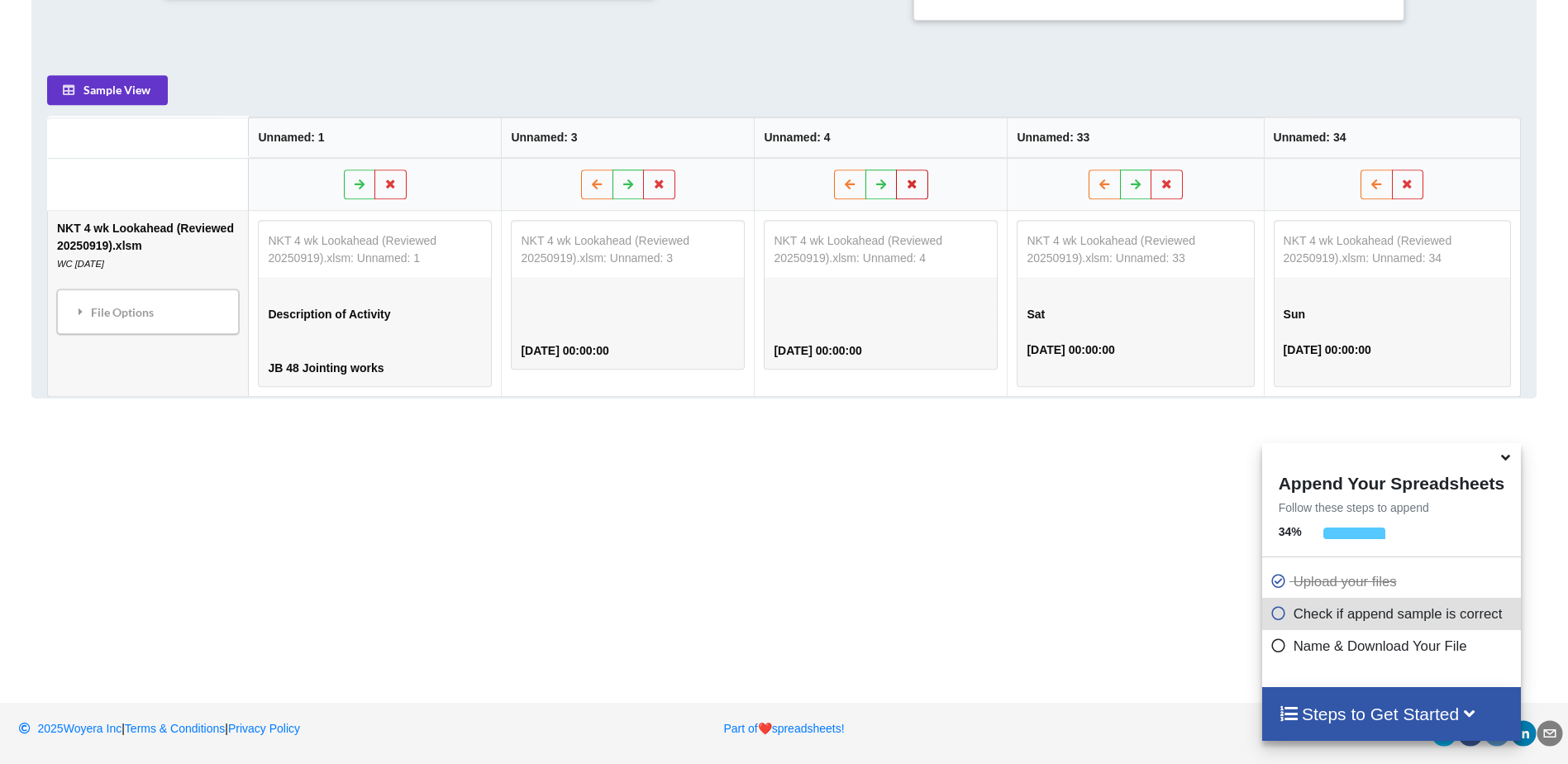
click at [924, 188] on button at bounding box center [912, 185] width 32 height 30
click at [1165, 186] on icon at bounding box center [1167, 185] width 14 height 10
click at [1073, 135] on button "Delete Column" at bounding box center [1049, 137] width 111 height 30
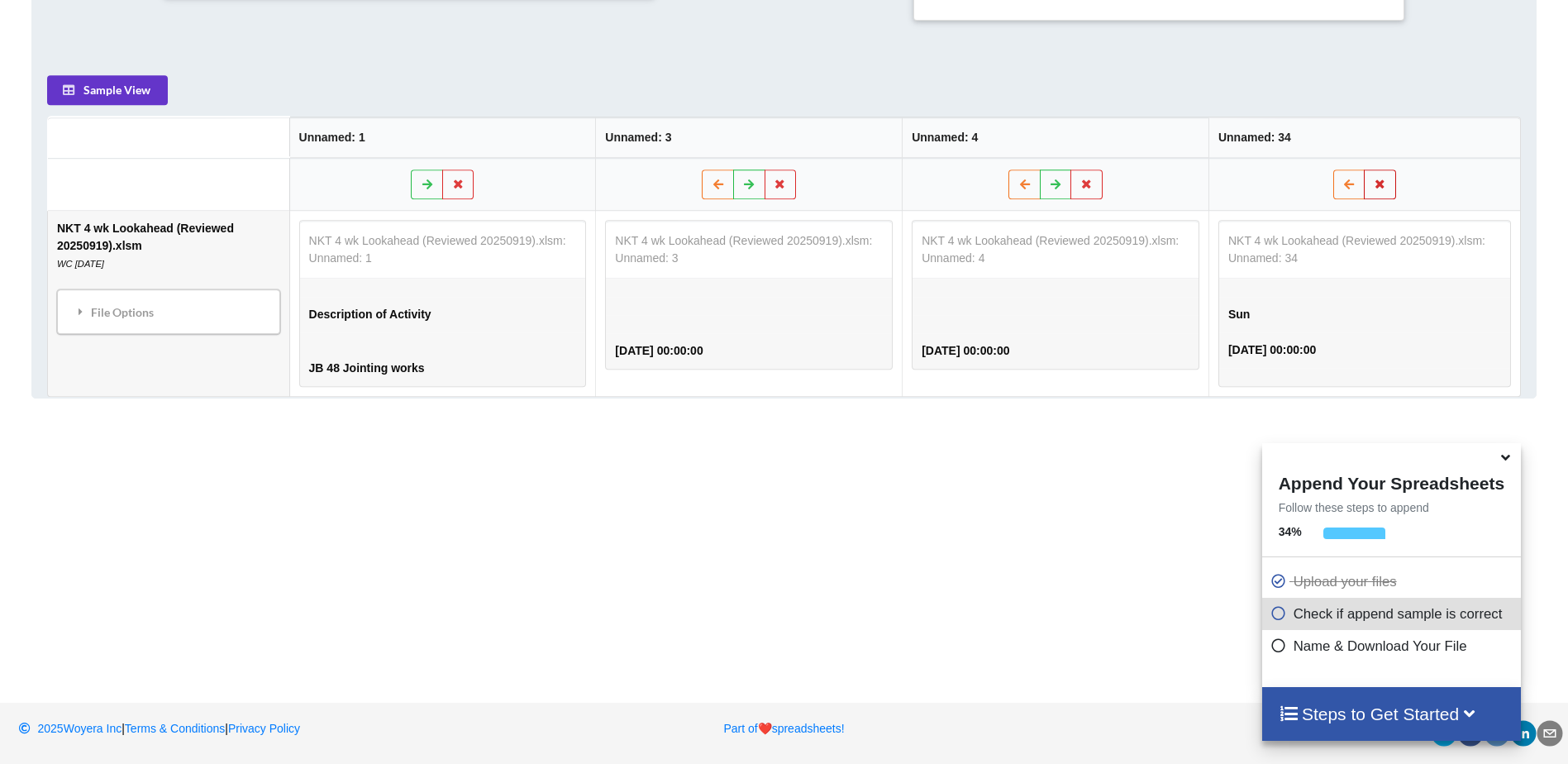
click at [1388, 187] on button at bounding box center [1380, 185] width 32 height 30
click at [1260, 143] on button "Delete Column" at bounding box center [1262, 137] width 111 height 30
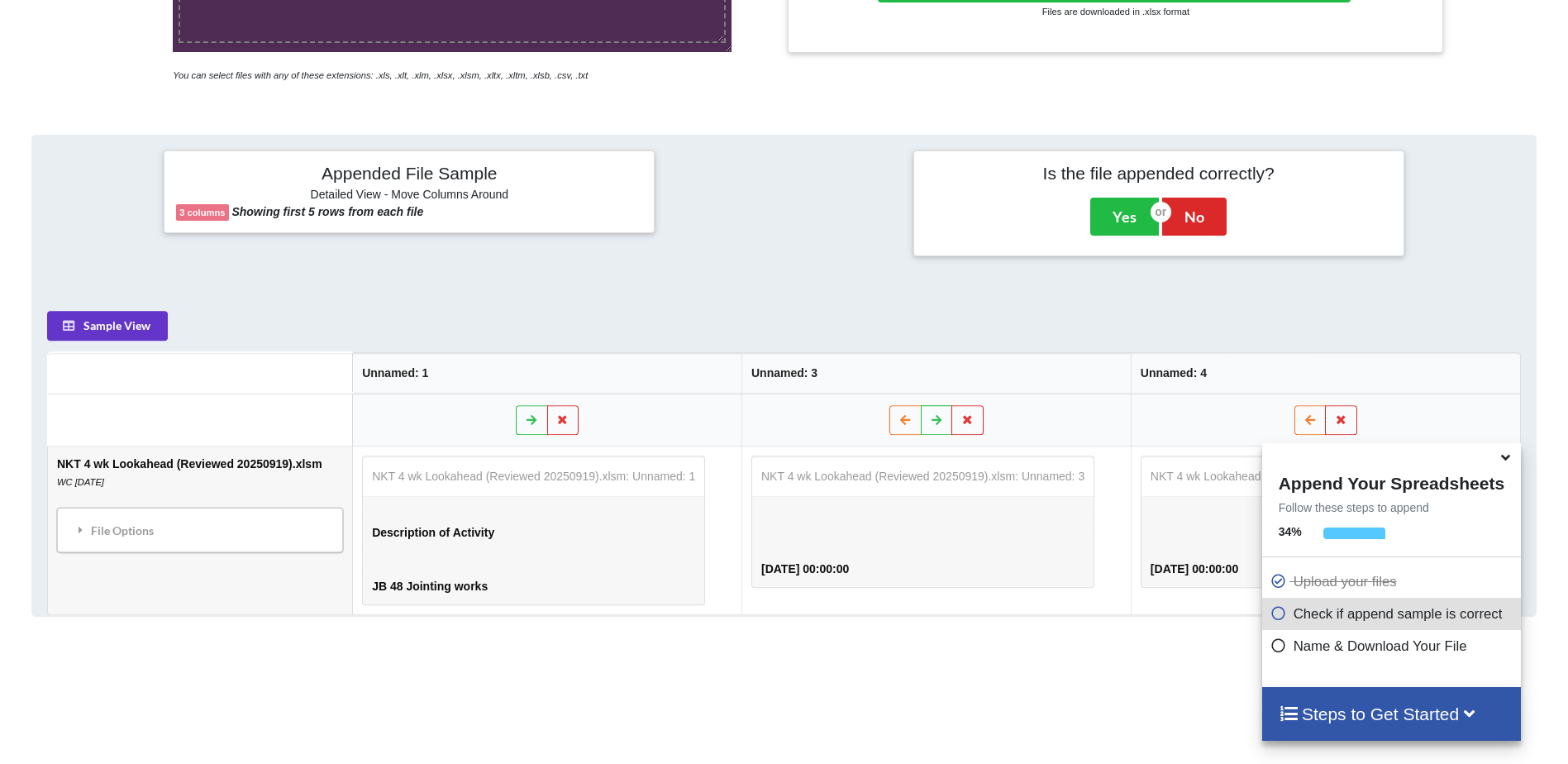
scroll to position [759, 0]
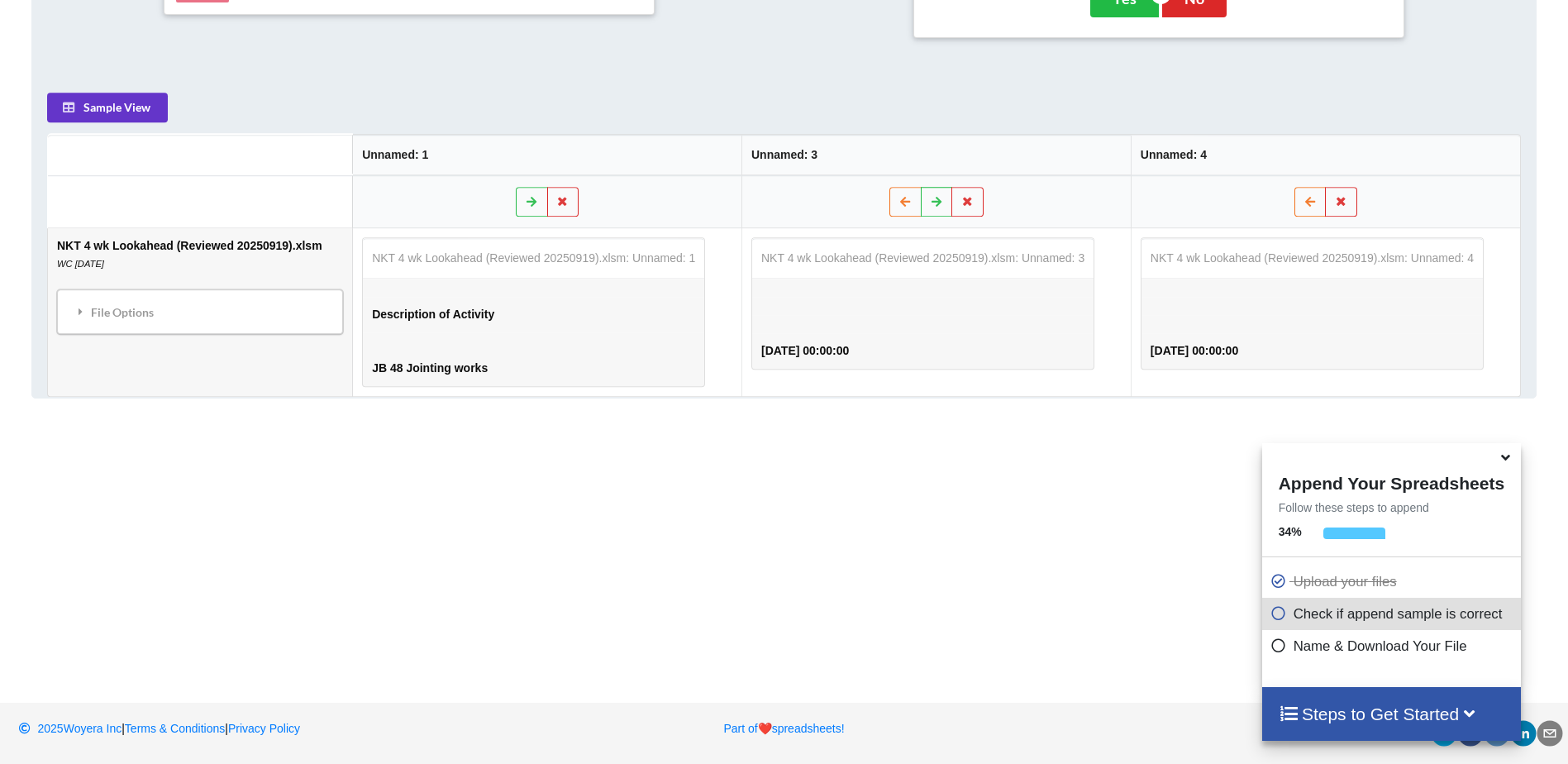
click at [1508, 458] on icon at bounding box center [1505, 455] width 17 height 15
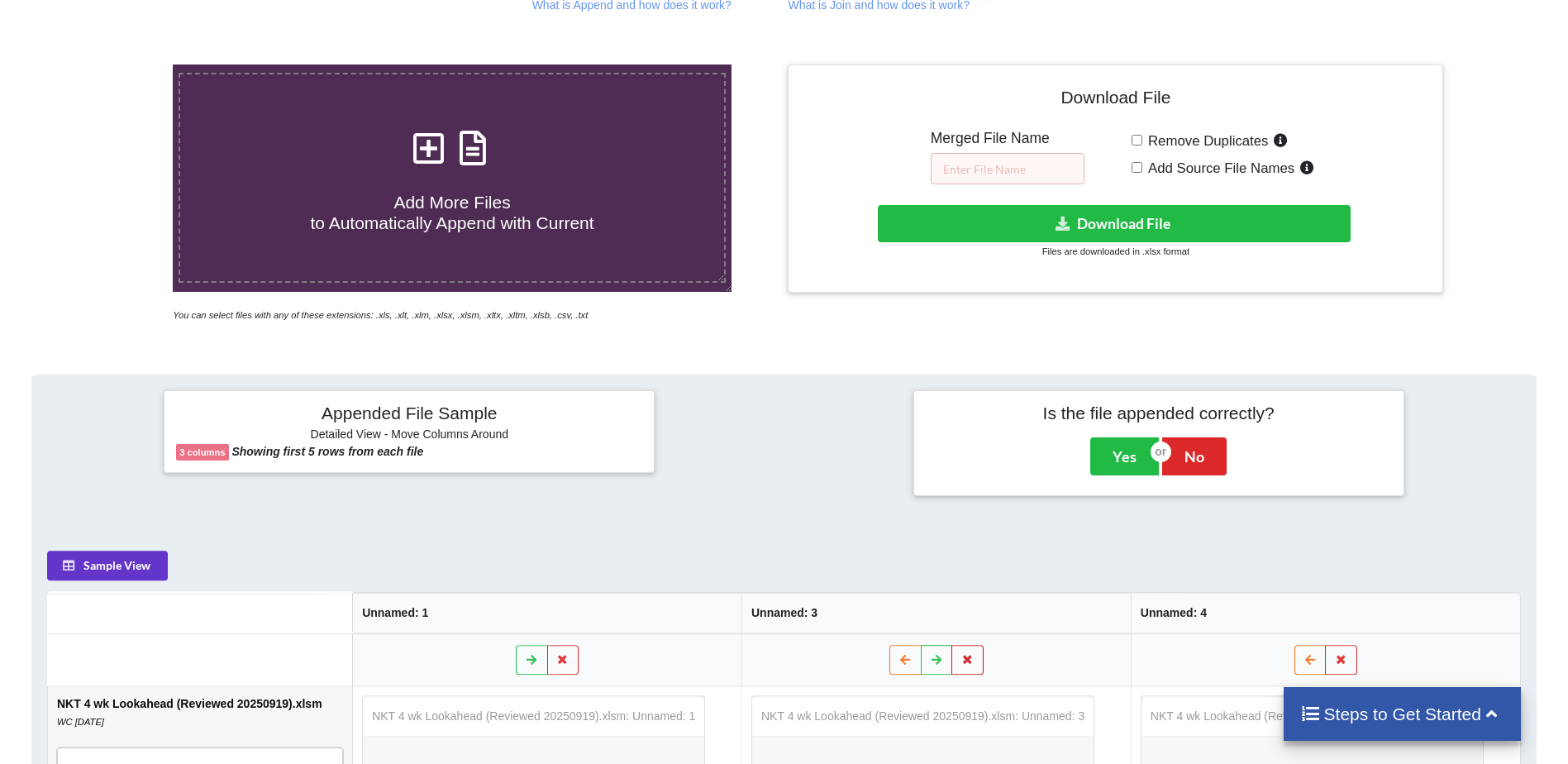
scroll to position [676, 0]
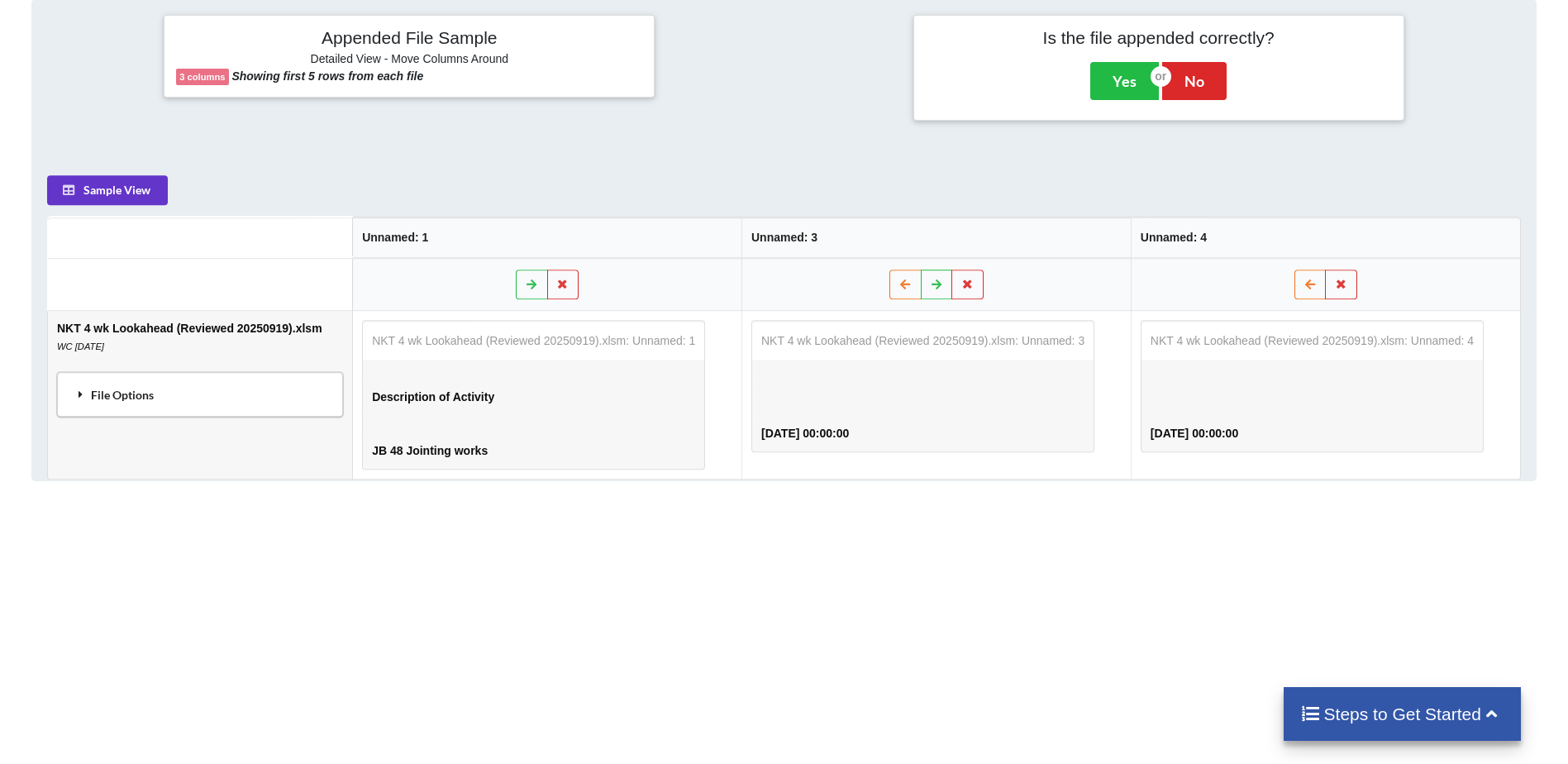
click at [157, 391] on div "File Options" at bounding box center [200, 395] width 276 height 35
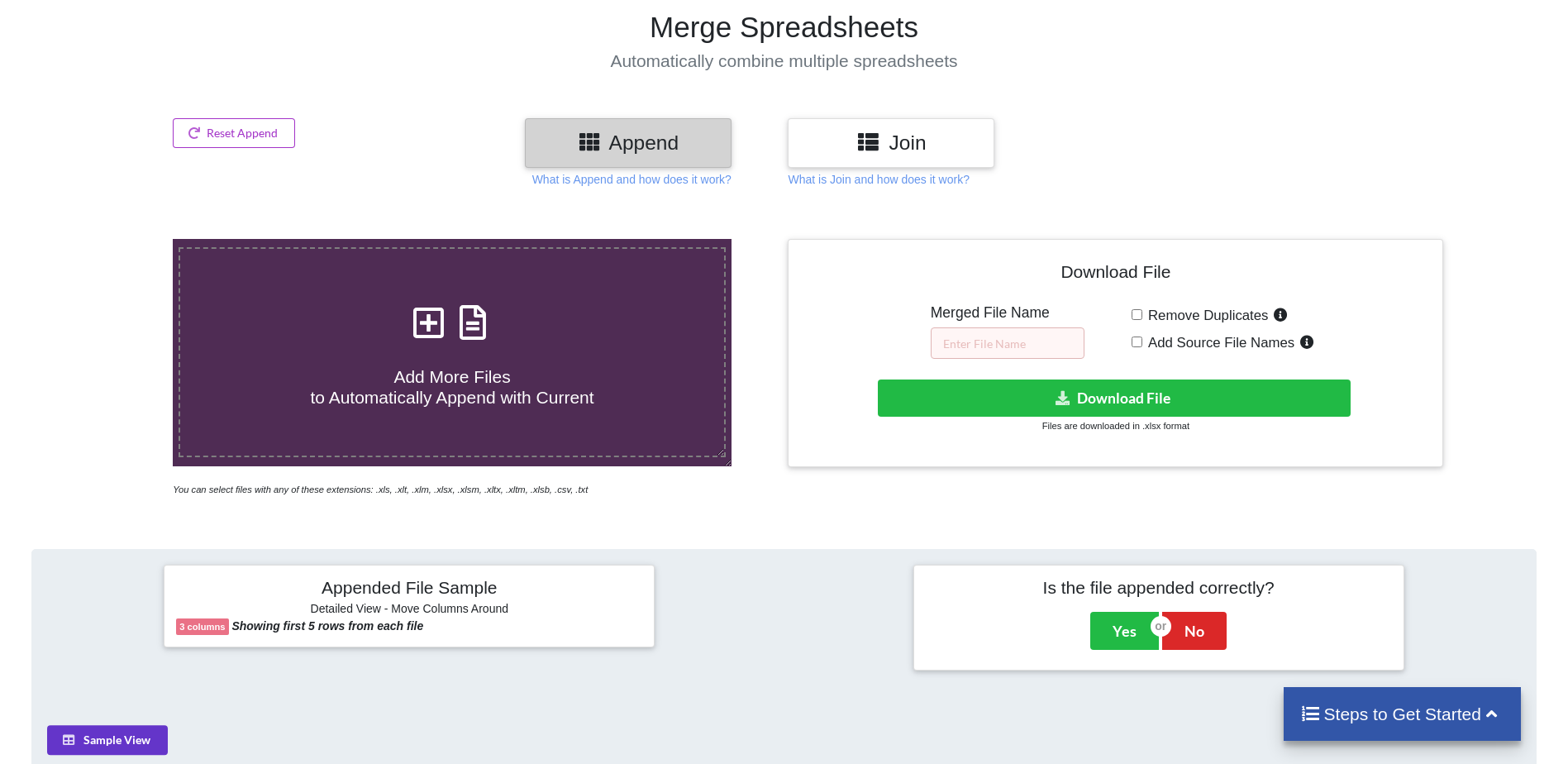
scroll to position [97, 0]
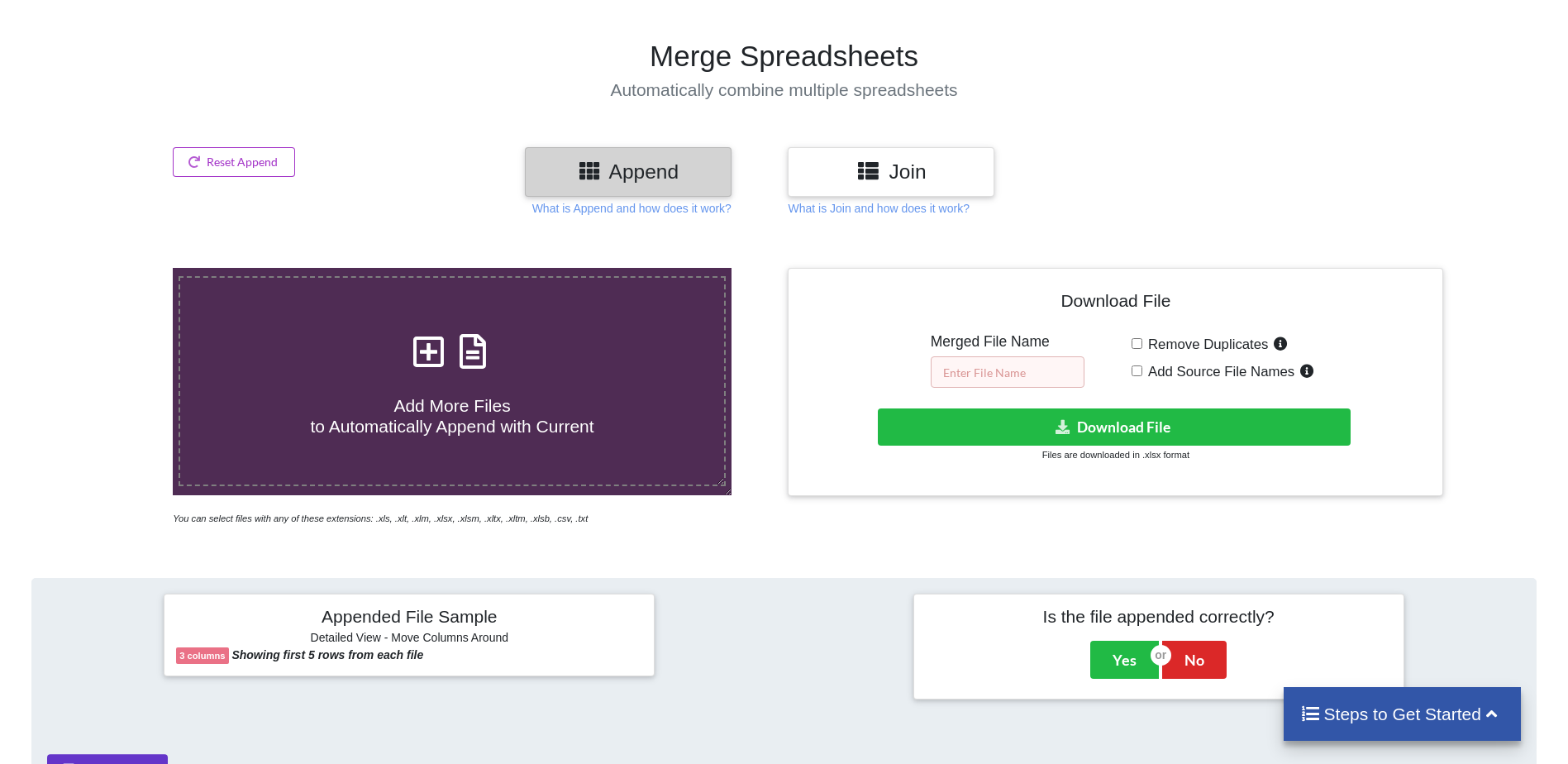
click at [976, 374] on input "text" at bounding box center [1007, 372] width 154 height 31
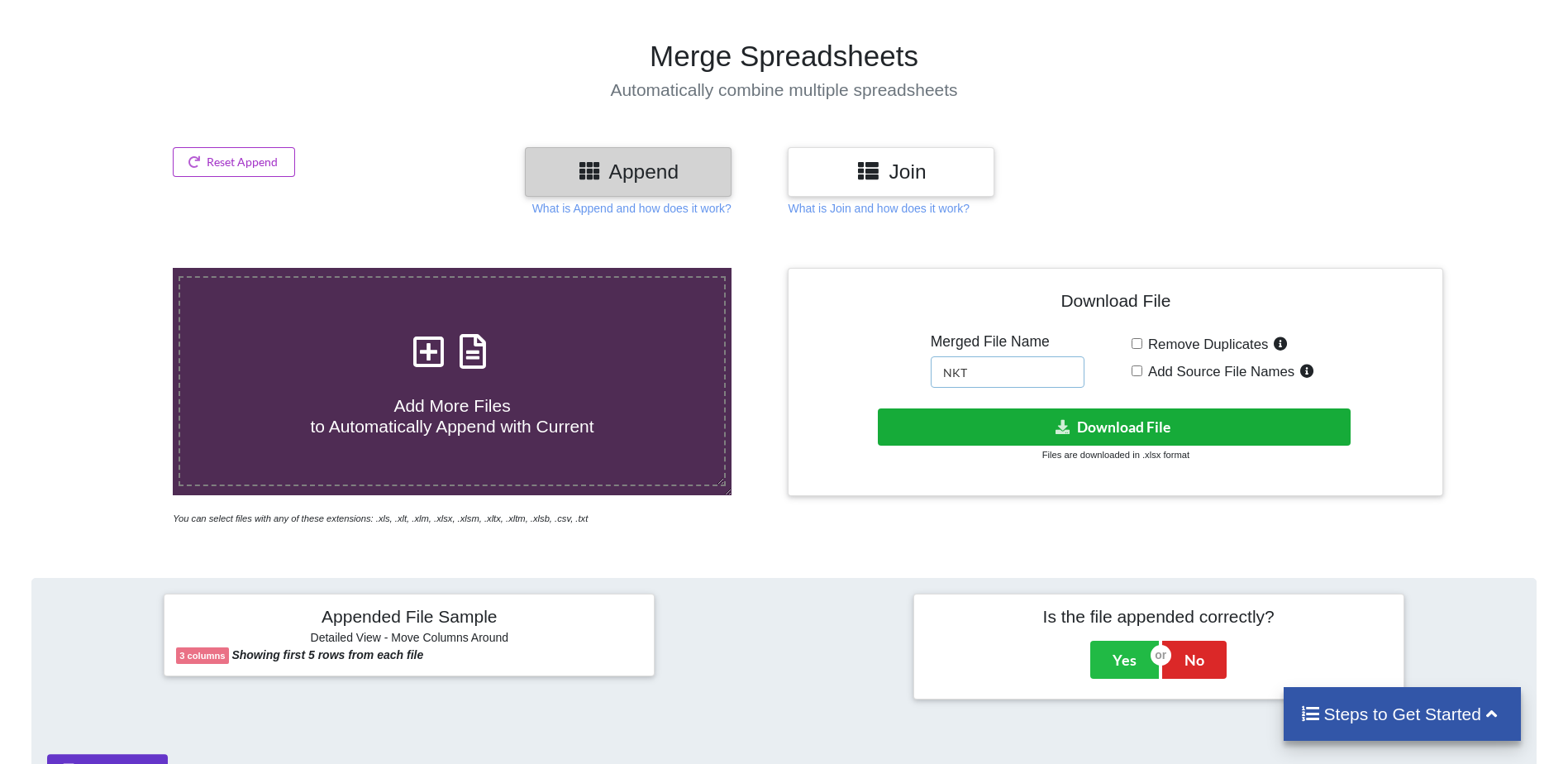
type input "NKT"
click at [1142, 429] on button "Download File" at bounding box center [1114, 427] width 473 height 37
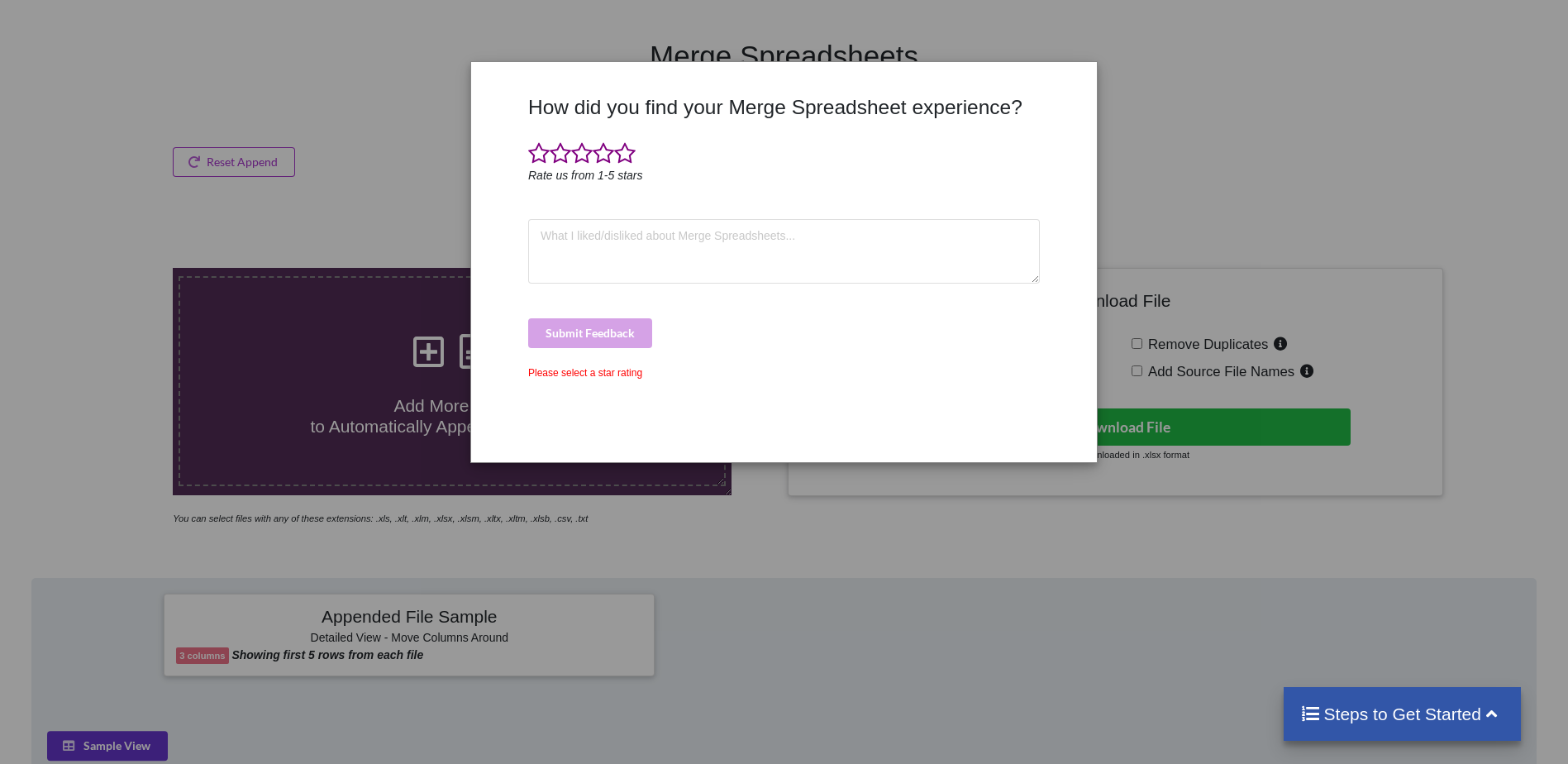
click at [1045, 103] on div at bounding box center [1070, 272] width 52 height 355
